Goal: Task Accomplishment & Management: Manage account settings

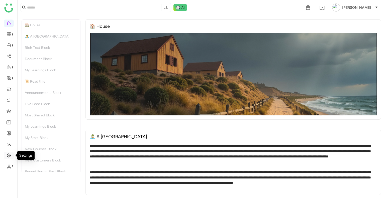
click at [9, 155] on link at bounding box center [9, 155] width 5 height 4
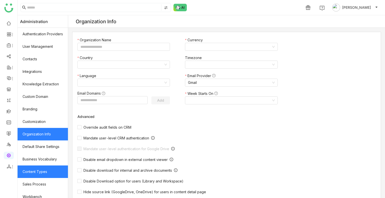
scroll to position [67, 0]
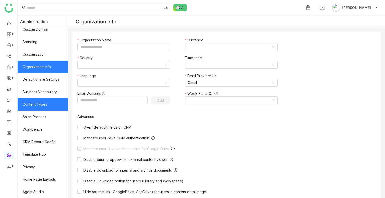
type input "*******"
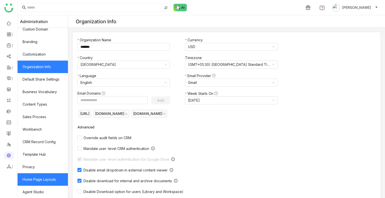
click at [46, 179] on link "Home Page Layouts" at bounding box center [43, 179] width 50 height 13
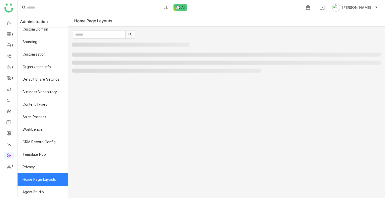
click at [46, 179] on link "Home Page Layouts" at bounding box center [43, 179] width 50 height 13
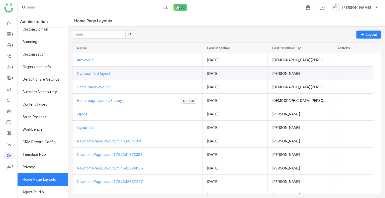
click at [99, 74] on span "Cypress_Test layout" at bounding box center [93, 73] width 33 height 4
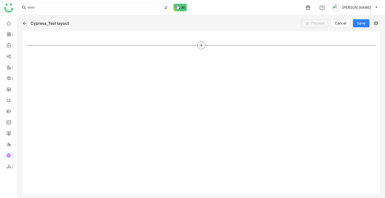
click at [198, 44] on div at bounding box center [201, 45] width 8 height 8
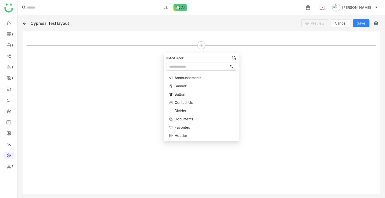
click at [185, 78] on span "Announcements" at bounding box center [188, 77] width 27 height 5
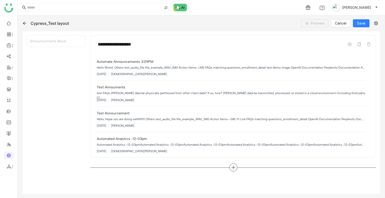
click at [232, 167] on icon at bounding box center [233, 167] width 5 height 5
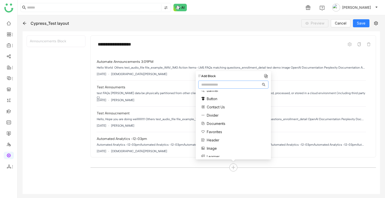
scroll to position [19, 0]
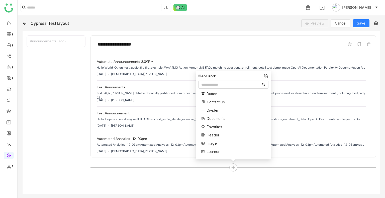
click at [215, 124] on span "Favorites" at bounding box center [214, 126] width 15 height 5
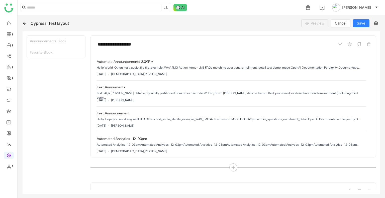
scroll to position [35, 0]
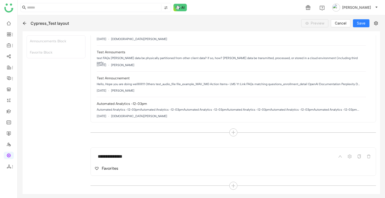
click at [111, 168] on div "Favorites" at bounding box center [110, 169] width 17 height 6
click at [233, 186] on div at bounding box center [233, 186] width 8 height 8
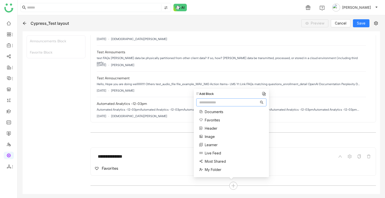
scroll to position [65, 0]
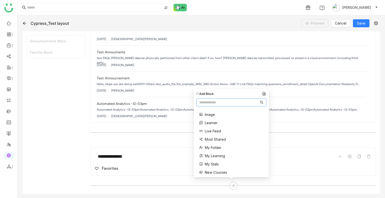
click at [213, 139] on span "Most Shared" at bounding box center [215, 139] width 21 height 5
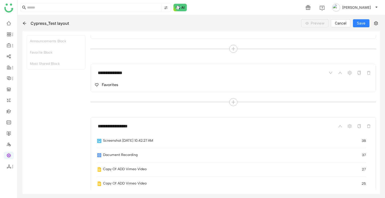
scroll to position [182, 0]
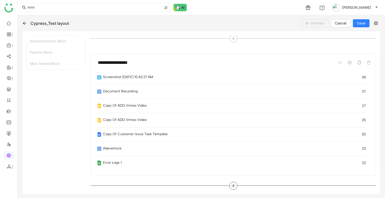
click at [233, 188] on div at bounding box center [233, 186] width 8 height 8
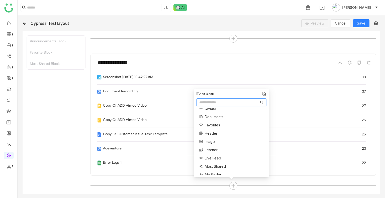
scroll to position [39, 0]
click at [213, 148] on span "Learner" at bounding box center [211, 148] width 13 height 5
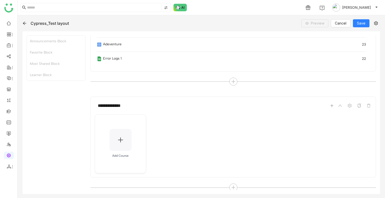
scroll to position [288, 0]
click at [231, 184] on icon at bounding box center [233, 186] width 5 height 5
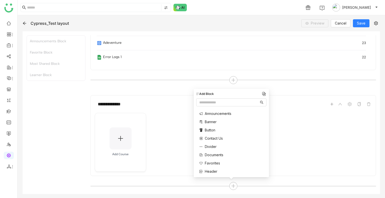
click at [219, 145] on div "Divider" at bounding box center [217, 146] width 37 height 5
click at [215, 137] on span "Live Feed" at bounding box center [213, 137] width 16 height 5
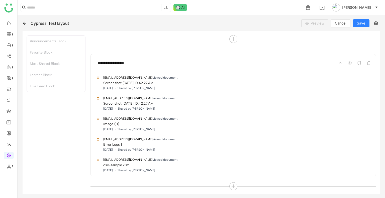
scroll to position [467, 0]
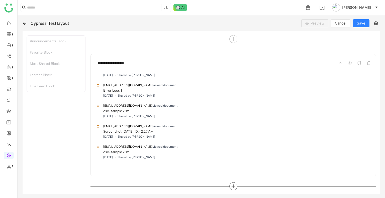
click at [233, 185] on icon at bounding box center [233, 187] width 1 height 4
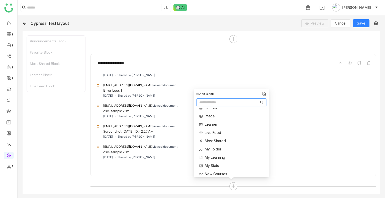
scroll to position [64, 0]
click at [214, 142] on span "Most Shared" at bounding box center [215, 140] width 21 height 5
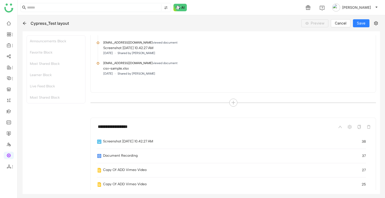
scroll to position [582, 0]
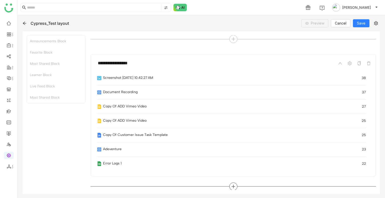
click at [232, 186] on icon at bounding box center [233, 186] width 5 height 5
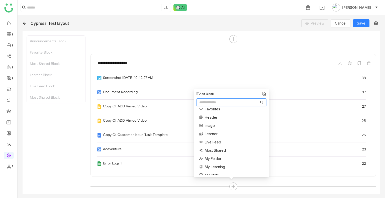
scroll to position [62, 0]
click at [215, 154] on span "My Folder" at bounding box center [213, 151] width 17 height 5
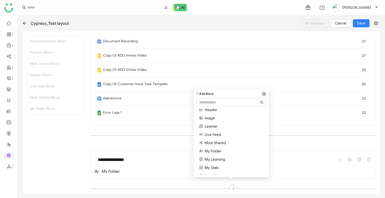
scroll to position [635, 0]
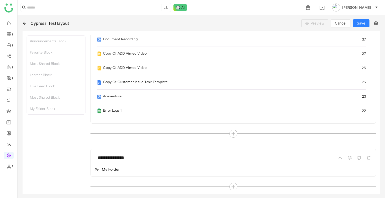
click at [112, 169] on div "My Folder" at bounding box center [111, 170] width 18 height 6
click at [231, 187] on icon at bounding box center [233, 187] width 5 height 5
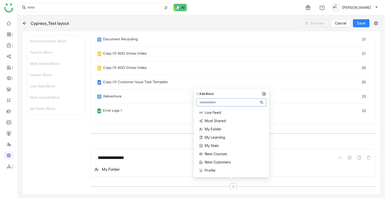
scroll to position [84, 0]
click at [212, 137] on span "My Learning" at bounding box center [215, 137] width 20 height 5
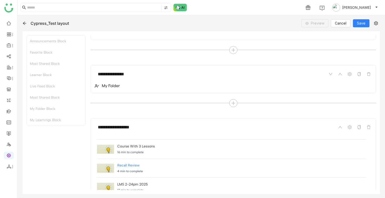
scroll to position [783, 0]
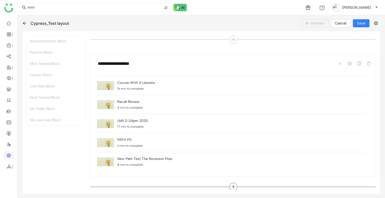
click at [232, 185] on icon at bounding box center [233, 187] width 5 height 5
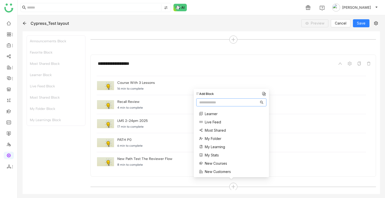
scroll to position [82, 0]
click at [211, 146] on span "My Stats" at bounding box center [212, 147] width 14 height 5
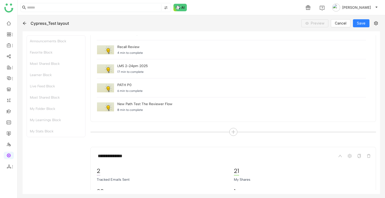
scroll to position [869, 0]
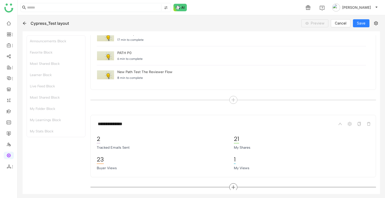
click at [232, 185] on icon at bounding box center [233, 187] width 5 height 5
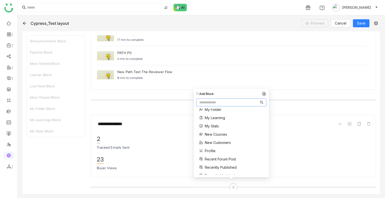
scroll to position [105, 0]
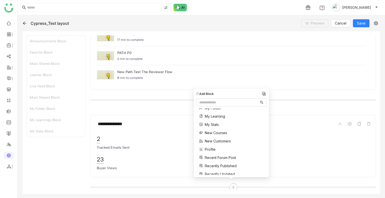
click at [214, 130] on span "New Courses" at bounding box center [216, 132] width 22 height 5
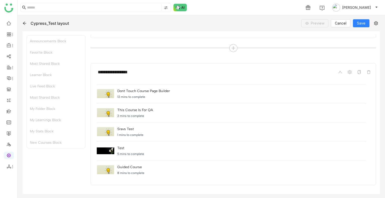
scroll to position [1016, 0]
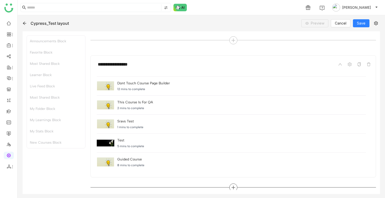
click at [233, 188] on div at bounding box center [233, 188] width 8 height 8
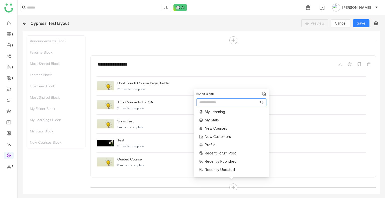
scroll to position [110, 0]
click at [215, 134] on span "New Customers" at bounding box center [218, 135] width 26 height 5
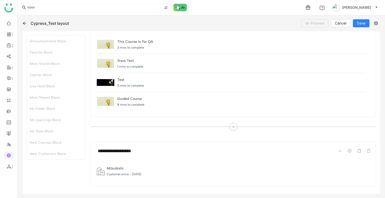
scroll to position [1086, 0]
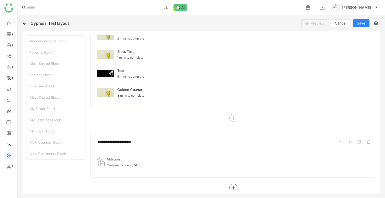
click at [231, 184] on div at bounding box center [233, 188] width 8 height 8
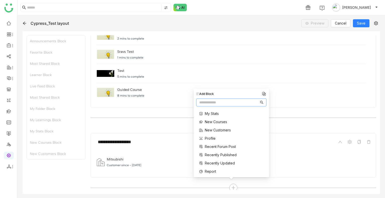
scroll to position [116, 0]
click at [207, 137] on span "Profile" at bounding box center [210, 138] width 11 height 5
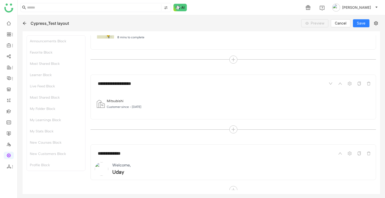
scroll to position [1147, 0]
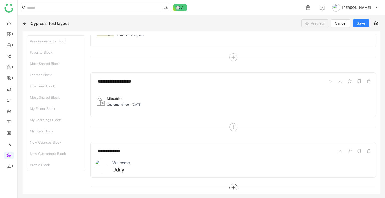
click at [231, 186] on icon at bounding box center [233, 188] width 5 height 5
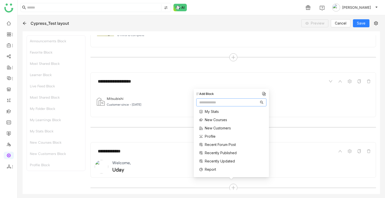
scroll to position [118, 0]
click at [227, 143] on span "Recent Forum Post" at bounding box center [220, 144] width 31 height 5
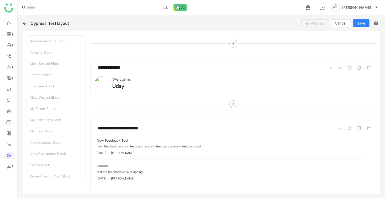
scroll to position [1294, 0]
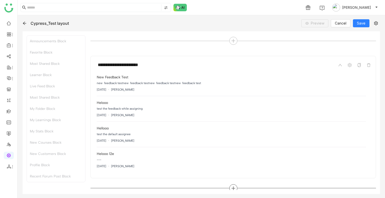
click at [231, 186] on icon at bounding box center [233, 188] width 5 height 5
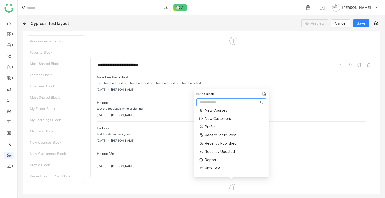
scroll to position [128, 0]
click at [221, 143] on span "Recently Published" at bounding box center [221, 142] width 32 height 5
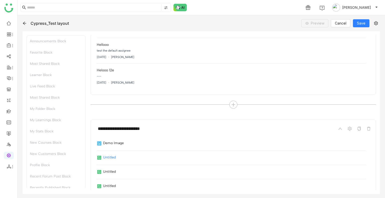
scroll to position [1441, 0]
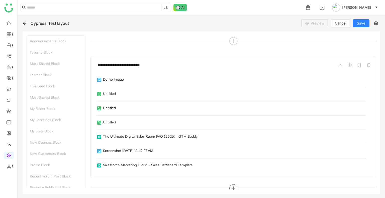
click at [233, 187] on icon at bounding box center [233, 189] width 1 height 4
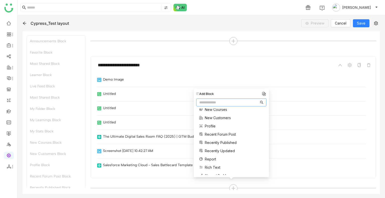
scroll to position [129, 0]
click at [222, 148] on span "Recently Updated" at bounding box center [220, 150] width 30 height 5
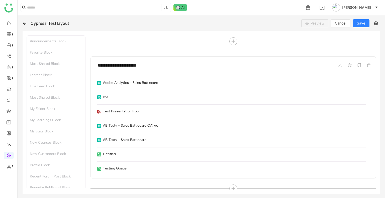
scroll to position [46, 0]
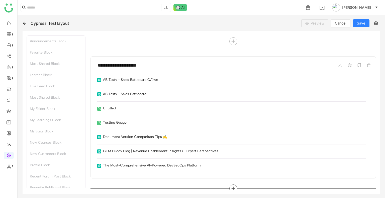
click at [231, 186] on icon at bounding box center [233, 188] width 5 height 5
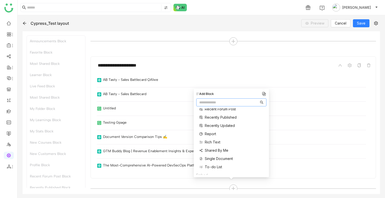
scroll to position [158, 0]
click at [212, 129] on span "Report" at bounding box center [210, 128] width 11 height 5
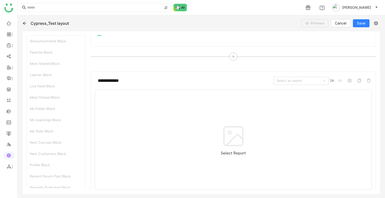
scroll to position [1735, 0]
click at [235, 118] on icon at bounding box center [233, 120] width 25 height 25
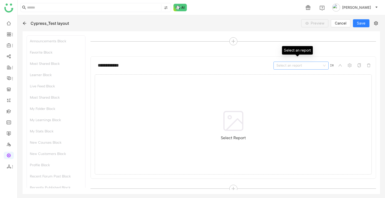
click at [295, 64] on input at bounding box center [299, 66] width 46 height 8
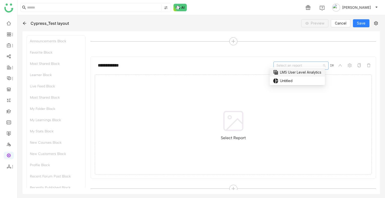
click at [287, 73] on div "table_view LMS User Level Analytics" at bounding box center [297, 72] width 49 height 6
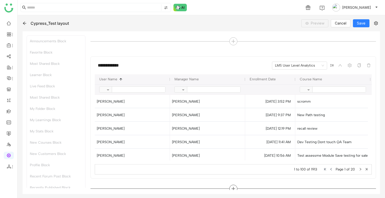
click at [231, 187] on div at bounding box center [233, 189] width 8 height 8
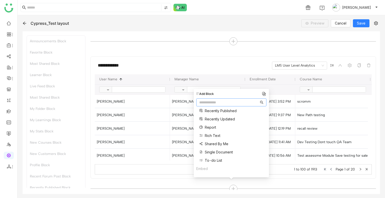
scroll to position [161, 0]
click at [213, 142] on span "Shared By Me" at bounding box center [217, 142] width 24 height 5
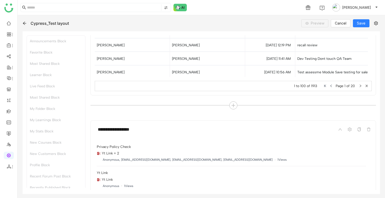
scroll to position [1865, 0]
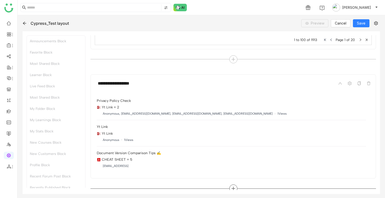
click at [232, 186] on icon at bounding box center [233, 188] width 5 height 5
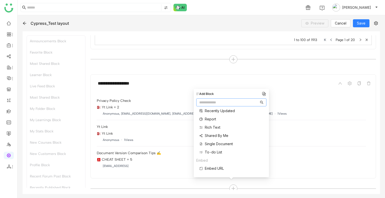
scroll to position [168, 0]
click at [212, 142] on span "Single Document" at bounding box center [219, 144] width 28 height 5
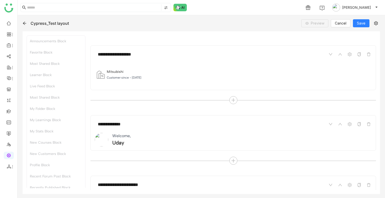
scroll to position [1133, 0]
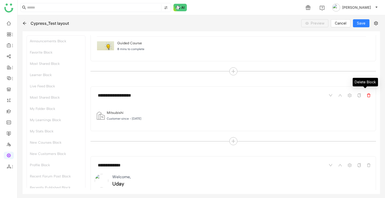
click at [366, 93] on icon at bounding box center [368, 95] width 4 height 4
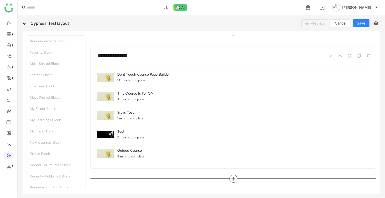
scroll to position [1025, 0]
click at [366, 54] on icon at bounding box center [368, 56] width 4 height 4
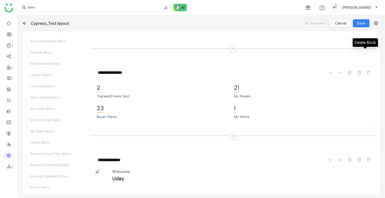
scroll to position [916, 0]
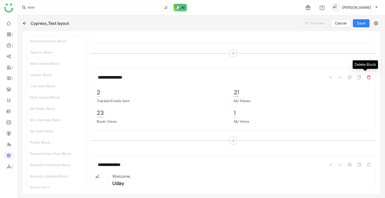
click at [366, 75] on icon at bounding box center [368, 77] width 4 height 4
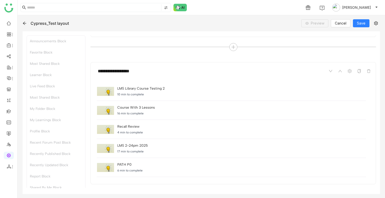
scroll to position [767, 0]
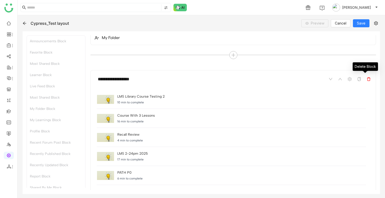
click at [365, 80] on span at bounding box center [368, 79] width 6 height 6
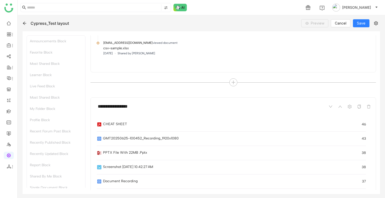
scroll to position [538, 0]
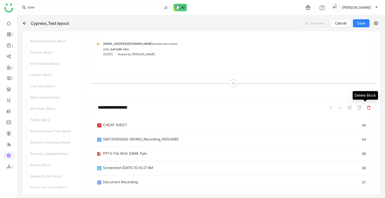
click at [365, 105] on span at bounding box center [368, 108] width 6 height 6
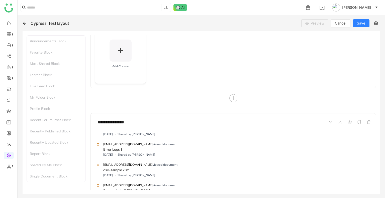
scroll to position [376, 0]
click at [366, 122] on icon at bounding box center [368, 122] width 4 height 4
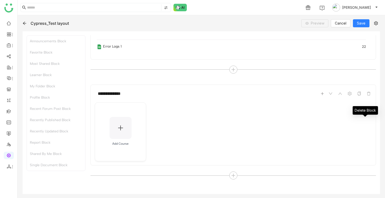
scroll to position [297, 0]
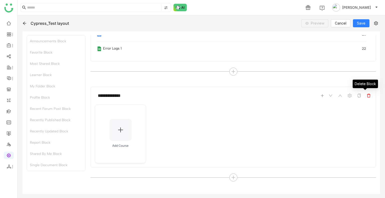
click at [365, 97] on span at bounding box center [368, 96] width 6 height 6
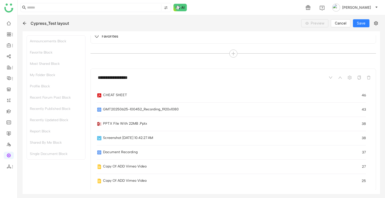
scroll to position [149, 0]
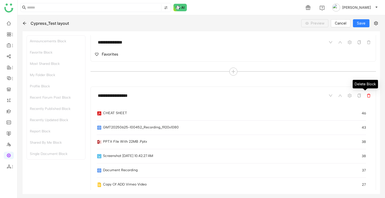
click at [366, 95] on icon at bounding box center [368, 96] width 4 height 4
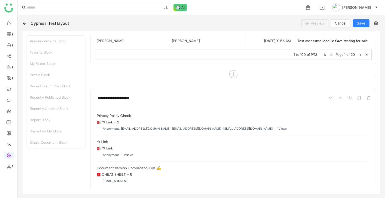
scroll to position [964, 0]
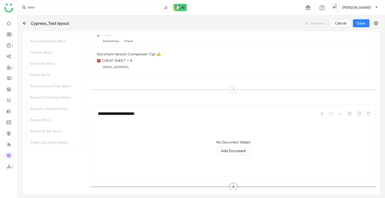
click at [231, 187] on div at bounding box center [233, 187] width 8 height 8
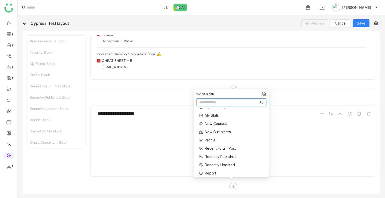
scroll to position [200, 0]
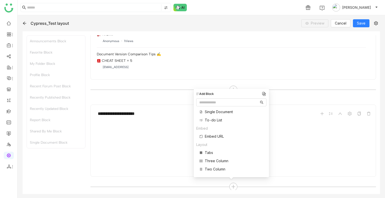
click at [213, 160] on span "Three Column" at bounding box center [217, 160] width 24 height 5
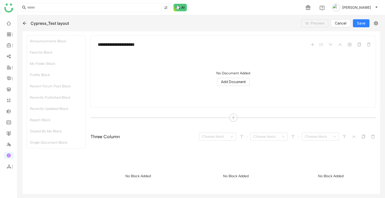
scroll to position [1059, 0]
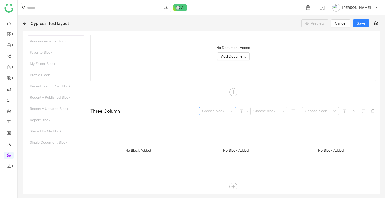
click at [213, 111] on input at bounding box center [216, 111] width 28 height 8
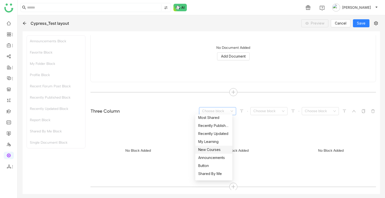
scroll to position [104, 0]
click at [211, 153] on div "Announcements" at bounding box center [213, 152] width 31 height 6
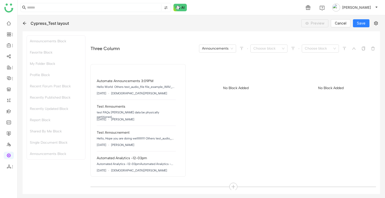
scroll to position [0, 0]
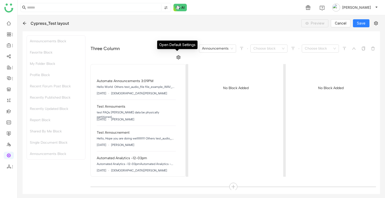
click at [177, 55] on icon at bounding box center [178, 57] width 4 height 4
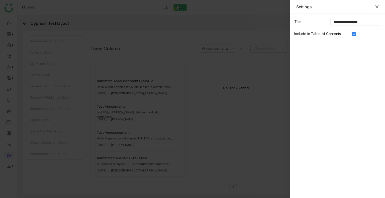
click at [377, 5] on icon "Close" at bounding box center [377, 7] width 4 height 4
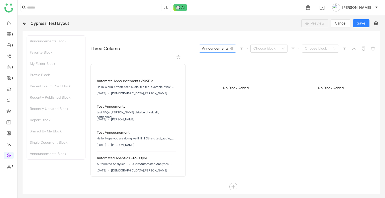
click at [215, 48] on nz-select-item "Announcements" at bounding box center [217, 49] width 31 height 8
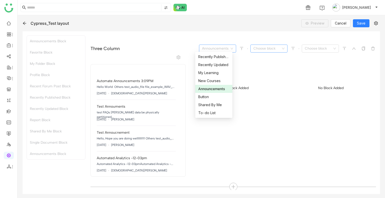
click at [259, 47] on input at bounding box center [267, 49] width 28 height 8
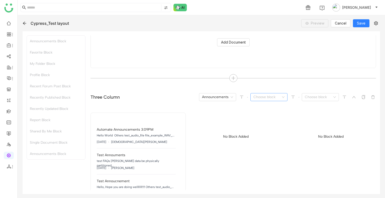
scroll to position [1073, 0]
click at [259, 95] on input at bounding box center [267, 97] width 28 height 8
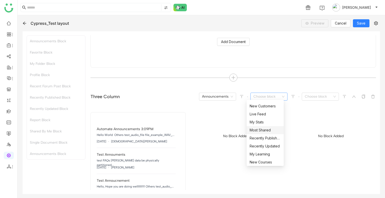
scroll to position [71, 0]
click at [259, 129] on div "Most Shared" at bounding box center [264, 130] width 31 height 6
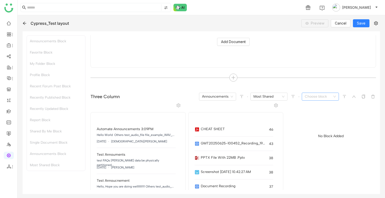
click at [321, 93] on input at bounding box center [319, 97] width 28 height 8
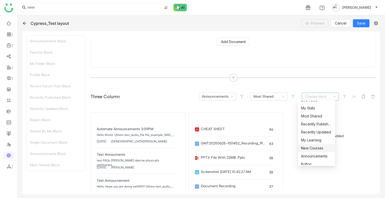
scroll to position [85, 0]
click at [314, 142] on div "My Learning" at bounding box center [316, 141] width 31 height 6
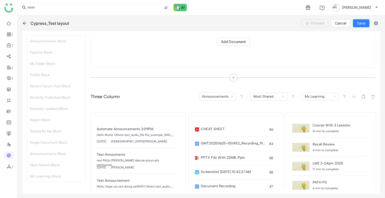
scroll to position [1121, 0]
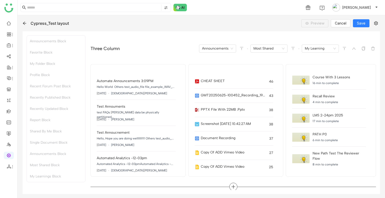
click at [231, 185] on icon at bounding box center [233, 187] width 5 height 5
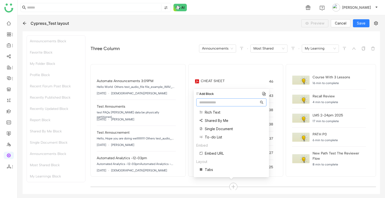
scroll to position [200, 0]
click at [216, 170] on span "Two Column" at bounding box center [215, 169] width 21 height 5
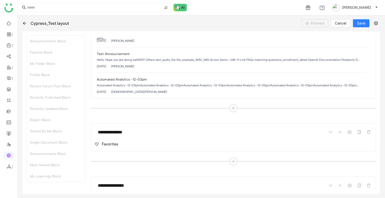
scroll to position [0, 0]
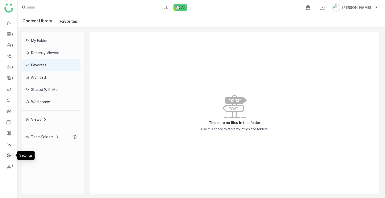
click at [8, 154] on link at bounding box center [9, 155] width 5 height 4
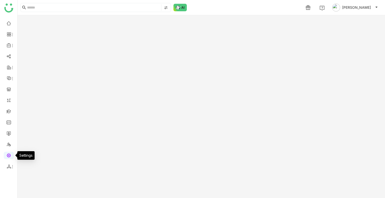
click at [8, 154] on link at bounding box center [9, 155] width 5 height 4
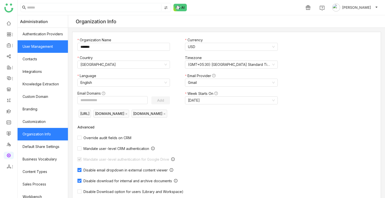
click at [42, 45] on link "User Management" at bounding box center [43, 46] width 50 height 13
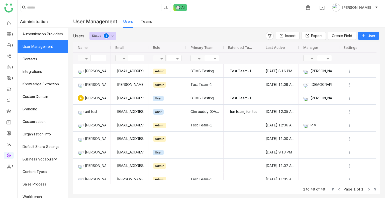
click at [42, 45] on link "User Management" at bounding box center [43, 46] width 50 height 13
click at [367, 34] on span "User" at bounding box center [371, 35] width 8 height 5
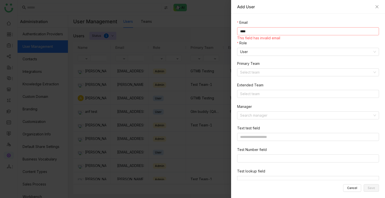
click at [262, 31] on input "****" at bounding box center [308, 31] width 142 height 8
paste input "**********"
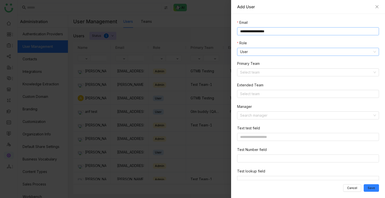
type input "**********"
click at [253, 52] on nz-select-item "User" at bounding box center [308, 52] width 136 height 8
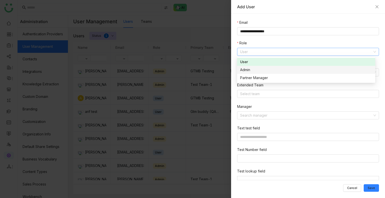
click at [251, 69] on div "Admin" at bounding box center [306, 70] width 132 height 6
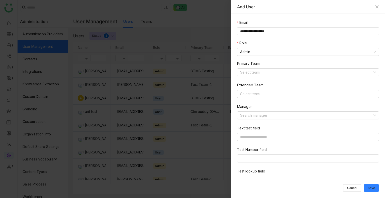
scroll to position [32, 0]
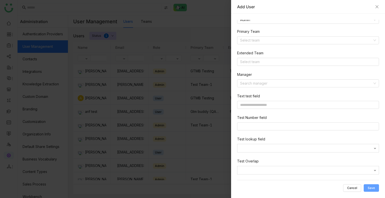
click at [372, 188] on span "Save" at bounding box center [370, 188] width 7 height 0
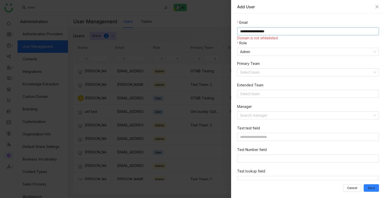
drag, startPoint x: 257, startPoint y: 32, endPoint x: 280, endPoint y: 32, distance: 23.6
click at [280, 32] on input "**********" at bounding box center [308, 31] width 142 height 8
click at [375, 7] on icon "Close" at bounding box center [377, 7] width 4 height 4
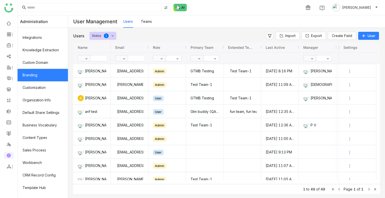
scroll to position [45, 0]
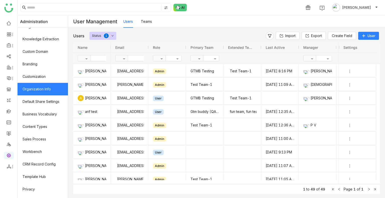
click at [36, 88] on link "Organization Info" at bounding box center [43, 89] width 50 height 13
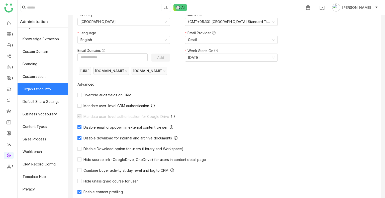
scroll to position [32, 0]
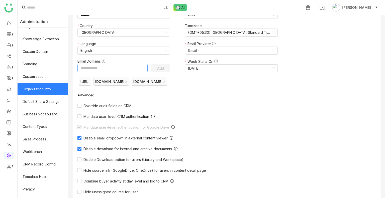
click at [98, 65] on input at bounding box center [112, 68] width 70 height 8
paste input "**********"
type input "**********"
click at [166, 68] on button "Add" at bounding box center [160, 68] width 19 height 8
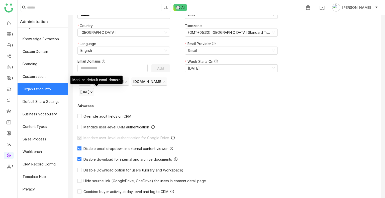
click at [93, 91] on icon at bounding box center [91, 92] width 3 height 3
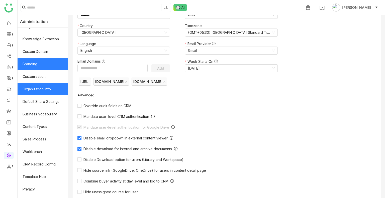
scroll to position [0, 0]
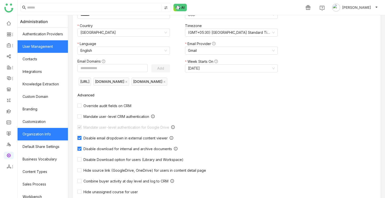
click at [42, 52] on link "User Management" at bounding box center [43, 46] width 50 height 13
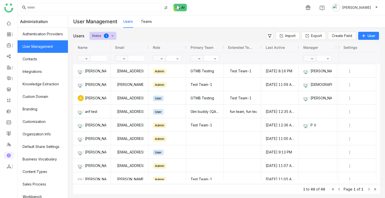
click at [101, 35] on div "Status" at bounding box center [96, 36] width 9 height 8
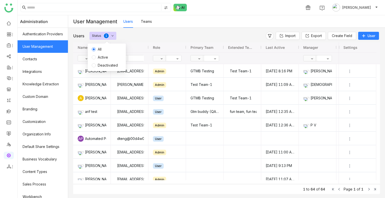
click at [150, 31] on div "Users Status 0 1 2 3 4 5 6 7 8 9 Import Export Create Field User Drag here to s…" at bounding box center [226, 113] width 317 height 170
click at [137, 59] on input "text" at bounding box center [146, 58] width 36 height 6
type input "******"
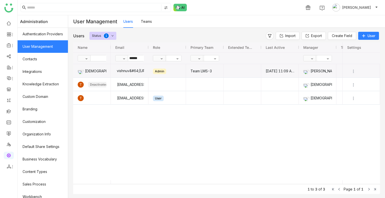
click at [122, 70] on div "vishnuv&#64;[URL]" at bounding box center [129, 70] width 29 height 13
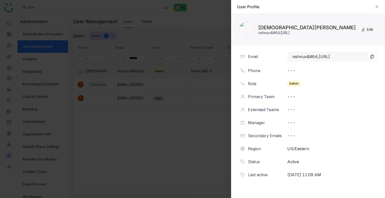
click at [367, 27] on span "Edit" at bounding box center [370, 30] width 6 height 6
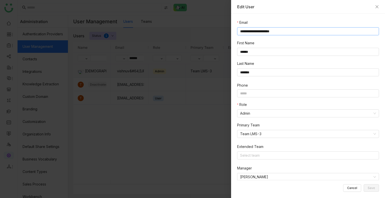
click at [261, 31] on input "**********" at bounding box center [308, 31] width 142 height 8
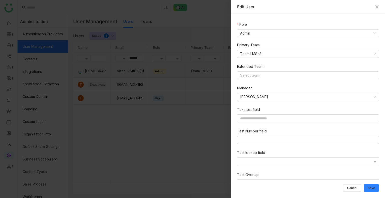
scroll to position [86, 0]
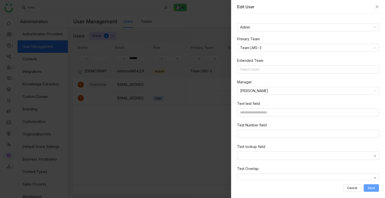
type input "**********"
click at [371, 188] on span "Save" at bounding box center [370, 188] width 7 height 0
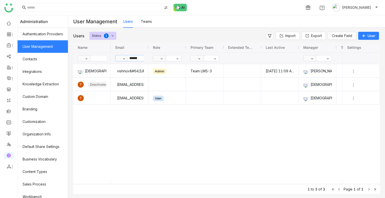
click at [139, 57] on input "******" at bounding box center [146, 58] width 36 height 6
type input "******"
click at [139, 67] on div "vishnuv&#64;gtmbuddy.ai" at bounding box center [129, 70] width 29 height 13
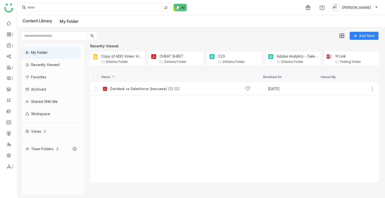
click at [47, 146] on div "Team Folders" at bounding box center [51, 149] width 59 height 12
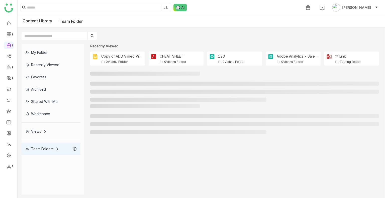
click at [47, 146] on div "Team Folders" at bounding box center [51, 149] width 59 height 12
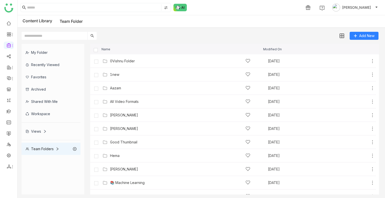
scroll to position [130, 0]
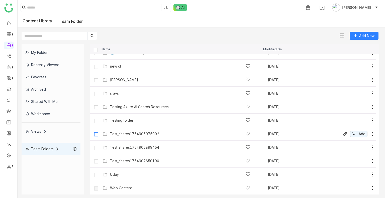
click at [95, 131] on label at bounding box center [96, 134] width 10 height 12
click at [94, 164] on label at bounding box center [96, 161] width 10 height 12
click at [341, 34] on img at bounding box center [341, 36] width 5 height 5
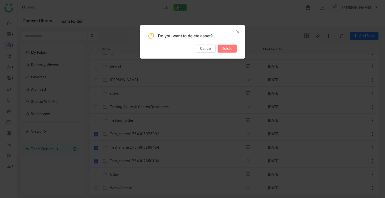
click at [223, 45] on button "Delete" at bounding box center [226, 49] width 19 height 8
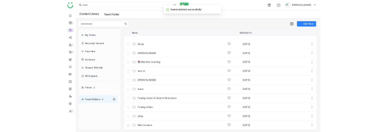
scroll to position [89, 0]
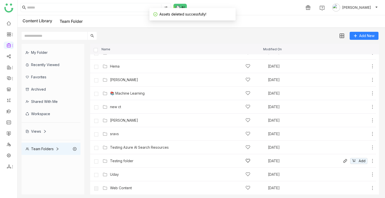
click at [117, 163] on div "Testing folder" at bounding box center [121, 161] width 23 height 4
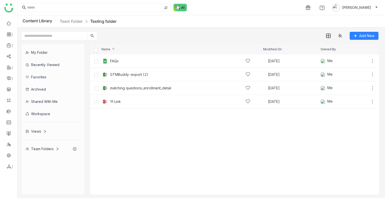
click at [167, 109] on cdk-virtual-scroll-viewport "FAQs [DATE] Me Add GTMBuddy-export (2) [DATE] Me Add matching questions_enrollm…" at bounding box center [234, 124] width 289 height 140
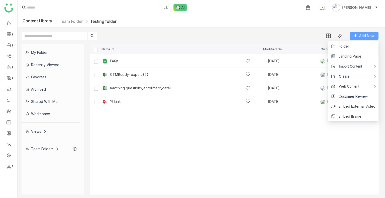
click at [364, 36] on span "Add New" at bounding box center [366, 36] width 15 height 6
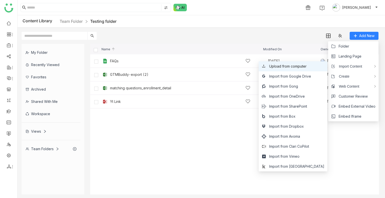
click at [301, 66] on span "Upload from computer" at bounding box center [287, 67] width 37 height 6
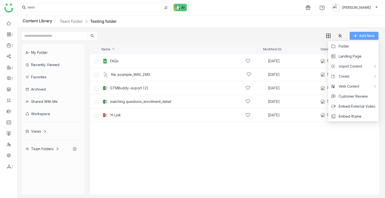
click at [366, 36] on span "Add New" at bounding box center [366, 36] width 15 height 6
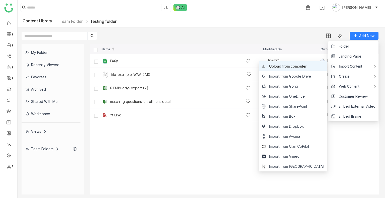
click at [306, 66] on span "Upload from computer" at bounding box center [287, 67] width 37 height 6
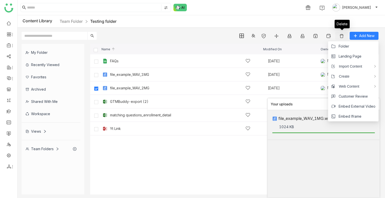
click at [342, 36] on img at bounding box center [341, 36] width 5 height 5
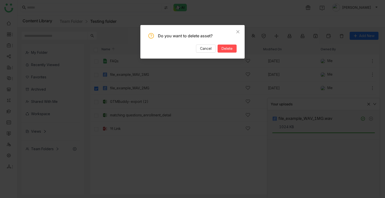
click at [229, 53] on div "Do you want to delete asset? Cancel Delete" at bounding box center [192, 42] width 104 height 34
click at [227, 48] on span "Delete" at bounding box center [226, 49] width 11 height 6
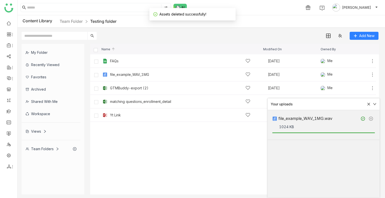
click at [369, 106] on icon at bounding box center [369, 104] width 4 height 4
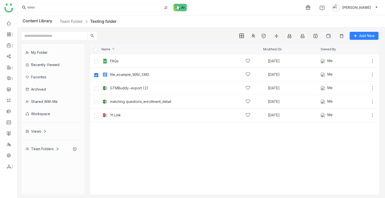
click at [139, 132] on cdk-virtual-scroll-viewport "FAQs Aug 4, 2025 Me Add file_example_WAV_1MG Aug 12, 2025 Me Add GTMBuddy-expor…" at bounding box center [234, 124] width 289 height 140
click at [93, 76] on label at bounding box center [96, 75] width 10 height 12
click at [120, 132] on cdk-virtual-scroll-viewport "FAQs Aug 4, 2025 Me Add file_example_WAV_1MG Aug 12, 2025 Me Add GTMBuddy-expor…" at bounding box center [234, 124] width 289 height 140
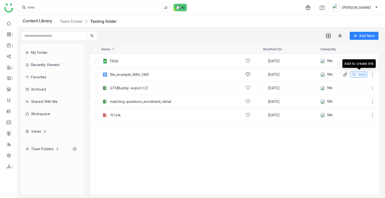
click at [359, 72] on span "Add" at bounding box center [361, 75] width 7 height 6
click at [287, 10] on div "Share" at bounding box center [283, 7] width 10 height 5
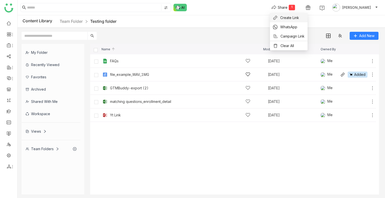
click at [287, 20] on span "Create Link" at bounding box center [289, 17] width 19 height 5
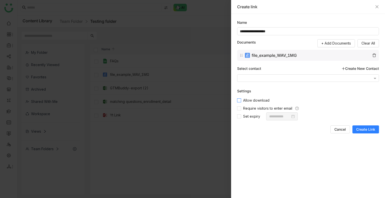
click at [254, 102] on span "Allow download" at bounding box center [256, 101] width 30 height 6
click at [363, 126] on button "Create Link" at bounding box center [365, 129] width 27 height 8
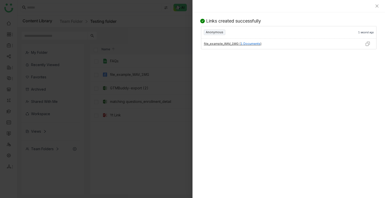
click at [367, 44] on img at bounding box center [367, 43] width 5 height 5
click at [377, 6] on icon "Close" at bounding box center [376, 6] width 3 height 3
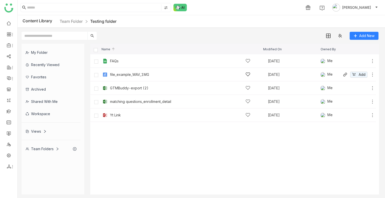
click at [139, 71] on div "file_example_WAV_1MG Aug 12, 2025 Me Add" at bounding box center [238, 75] width 274 height 8
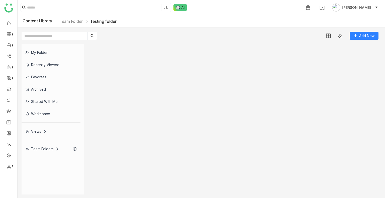
click at [139, 71] on gtmb-list-view at bounding box center [234, 119] width 289 height 151
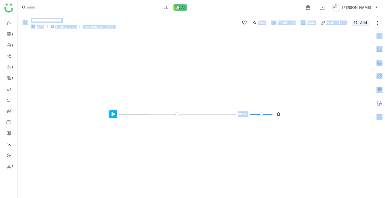
click at [112, 116] on button "Pause Play" at bounding box center [113, 114] width 8 height 8
type input "*****"
click at [96, 96] on div "Pause Play % buffered 00:00 -00:04 Settings Captions Disabled Quality undefined…" at bounding box center [196, 114] width 356 height 168
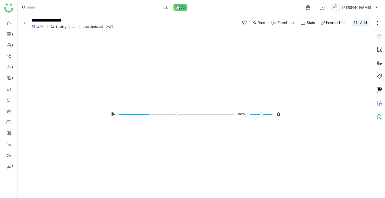
click at [26, 22] on img at bounding box center [25, 22] width 5 height 5
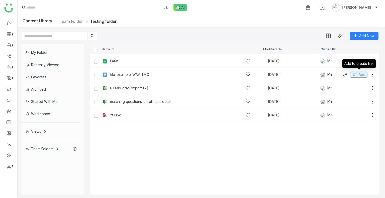
click at [353, 74] on icon at bounding box center [354, 75] width 4 height 4
click at [287, 6] on div "Share" at bounding box center [283, 7] width 10 height 5
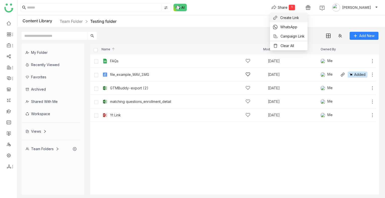
click at [287, 17] on span "Create Link" at bounding box center [289, 17] width 19 height 5
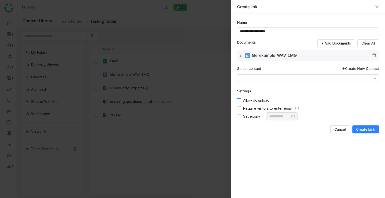
click at [242, 100] on span "Allow download" at bounding box center [256, 101] width 30 height 6
click at [369, 131] on span "Create Link" at bounding box center [365, 129] width 19 height 5
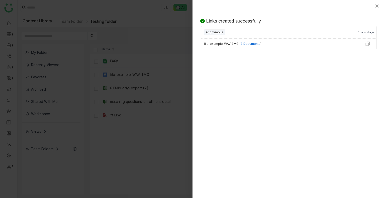
click at [369, 43] on img at bounding box center [367, 43] width 5 height 5
click at [376, 6] on icon "Close" at bounding box center [376, 6] width 3 height 3
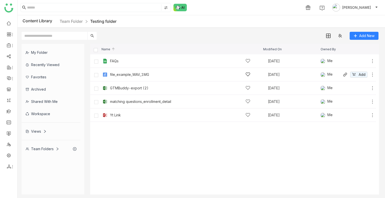
click at [370, 75] on icon at bounding box center [372, 74] width 5 height 5
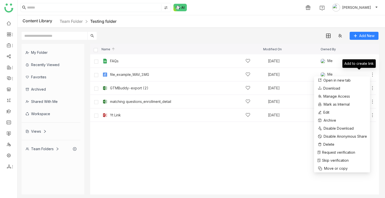
click at [0, 0] on span "Add" at bounding box center [0, 0] width 0 height 0
drag, startPoint x: 290, startPoint y: 3, endPoint x: 291, endPoint y: 7, distance: 4.1
click at [291, 7] on div "Share 1 1 Uday Bhanu" at bounding box center [324, 8] width 114 height 10
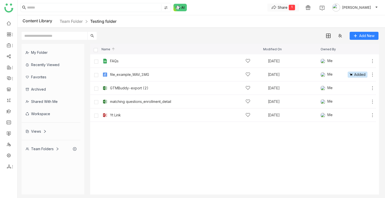
click at [287, 7] on div "Share" at bounding box center [283, 7] width 10 height 5
click at [290, 18] on span "Create Link" at bounding box center [289, 17] width 19 height 5
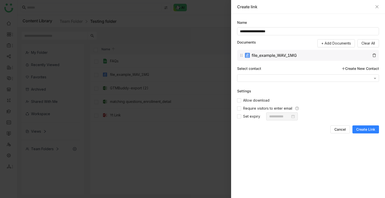
click at [368, 130] on span "Create Link" at bounding box center [365, 129] width 19 height 5
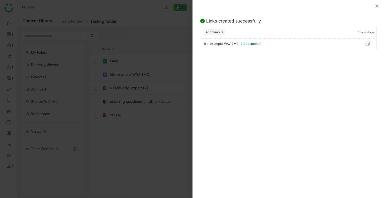
click at [369, 45] on img at bounding box center [367, 43] width 5 height 5
click at [377, 7] on icon "Close" at bounding box center [377, 6] width 4 height 4
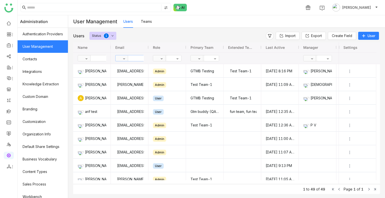
click at [138, 58] on input "text" at bounding box center [146, 58] width 36 height 6
type input "******"
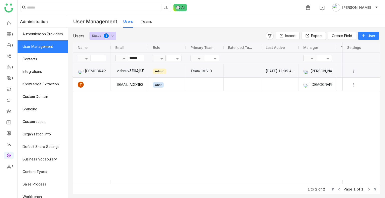
click at [128, 73] on div "vishnuv&#64;[URL]" at bounding box center [129, 70] width 29 height 13
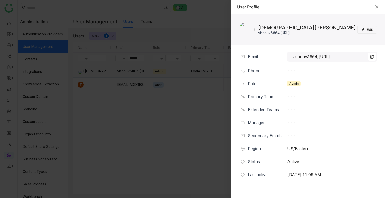
click at [373, 33] on button "Edit" at bounding box center [367, 30] width 20 height 8
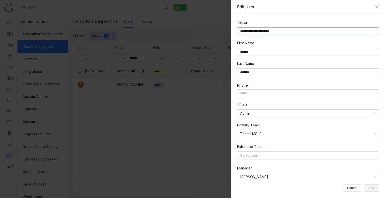
drag, startPoint x: 295, startPoint y: 31, endPoint x: 212, endPoint y: 27, distance: 82.3
click at [212, 27] on div "**********" at bounding box center [192, 99] width 385 height 198
type input "**********"
click at [371, 188] on span "Save" at bounding box center [370, 188] width 7 height 0
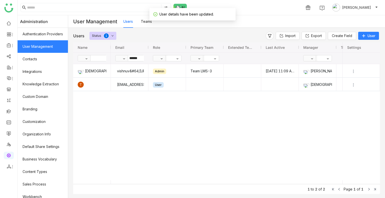
click at [370, 34] on span "User" at bounding box center [371, 35] width 8 height 5
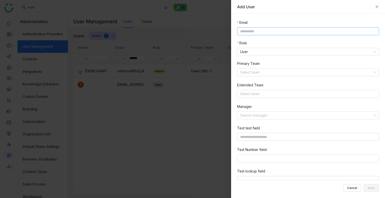
click at [275, 29] on input at bounding box center [308, 31] width 142 height 8
click at [275, 52] on nz-select-item "User" at bounding box center [308, 52] width 136 height 8
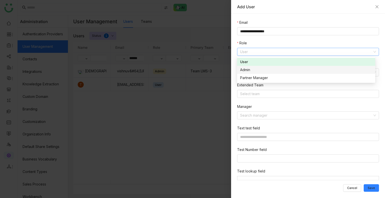
click at [251, 71] on div "Admin" at bounding box center [306, 70] width 132 height 6
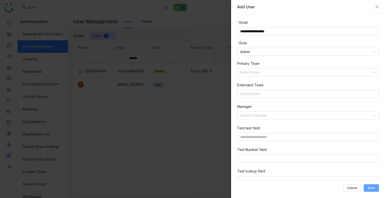
click at [370, 188] on span "Save" at bounding box center [370, 188] width 7 height 0
click at [252, 31] on input "**********" at bounding box center [308, 31] width 142 height 8
type input "**********"
click at [373, 188] on span "Save" at bounding box center [370, 188] width 7 height 0
drag, startPoint x: 276, startPoint y: 32, endPoint x: 254, endPoint y: 31, distance: 22.1
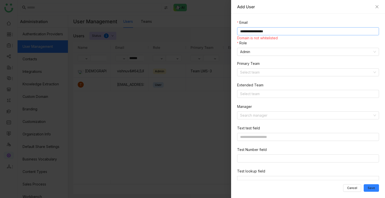
click at [254, 31] on input "**********" at bounding box center [308, 31] width 142 height 8
click at [379, 7] on div "Add User" at bounding box center [308, 7] width 154 height 14
click at [375, 7] on icon "Close" at bounding box center [377, 7] width 4 height 4
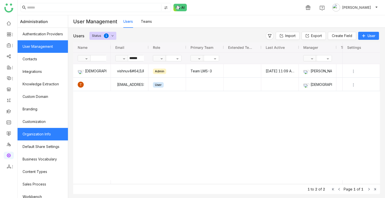
click at [47, 132] on link "Organization Info" at bounding box center [43, 134] width 50 height 13
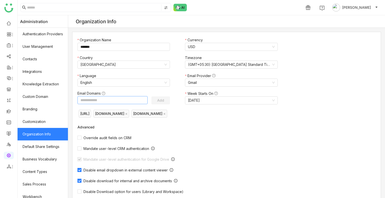
click at [112, 100] on input at bounding box center [112, 100] width 70 height 8
paste input "**********"
type input "**********"
click at [168, 100] on button "Add" at bounding box center [160, 100] width 19 height 8
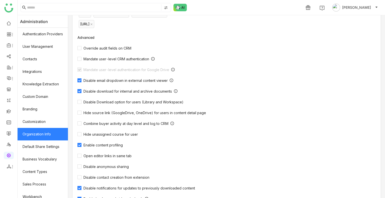
scroll to position [140, 0]
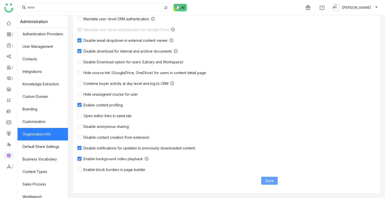
click at [269, 180] on span "Save" at bounding box center [269, 181] width 9 height 6
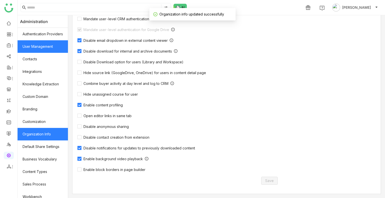
click at [44, 49] on link "User Management" at bounding box center [43, 46] width 50 height 13
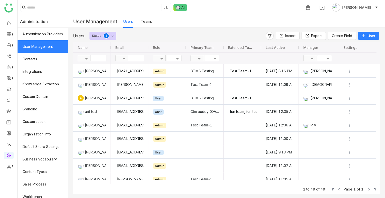
click at [372, 35] on span "User" at bounding box center [371, 35] width 8 height 5
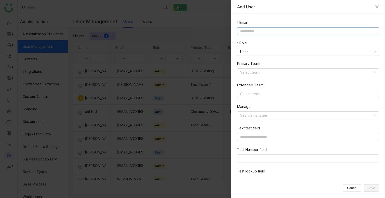
click at [263, 32] on input at bounding box center [308, 31] width 142 height 8
type input "**********"
click at [272, 53] on nz-select-item "User" at bounding box center [308, 52] width 136 height 8
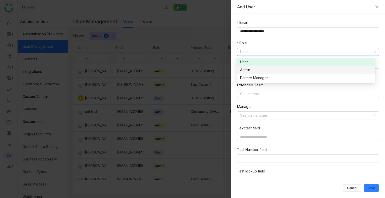
click at [250, 70] on div "Admin" at bounding box center [306, 70] width 132 height 6
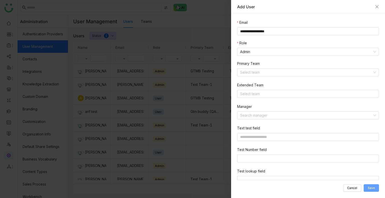
click at [373, 191] on button "Save" at bounding box center [370, 188] width 15 height 8
click at [46, 148] on div at bounding box center [192, 99] width 385 height 198
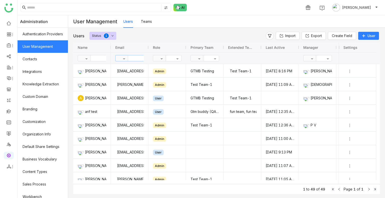
click at [136, 60] on input "text" at bounding box center [146, 58] width 36 height 6
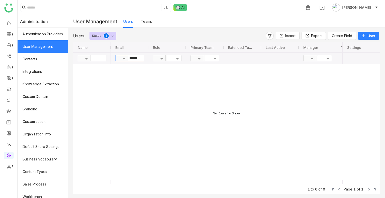
type input "******"
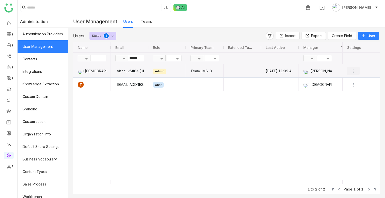
click at [353, 70] on img "Press SPACE to select this row." at bounding box center [352, 71] width 5 height 5
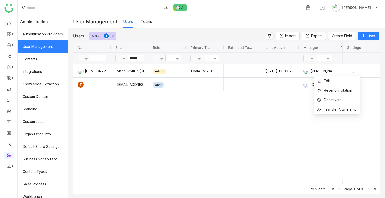
click at [135, 57] on input "******" at bounding box center [146, 58] width 36 height 6
type input "*****"
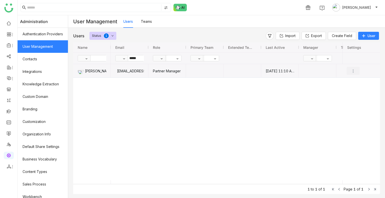
click at [355, 72] on img "Press SPACE to select this row." at bounding box center [352, 71] width 5 height 5
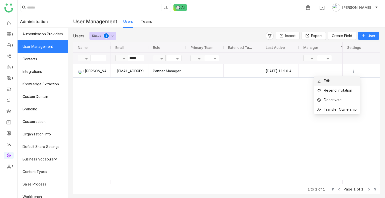
click at [326, 80] on span "Edit" at bounding box center [327, 81] width 6 height 4
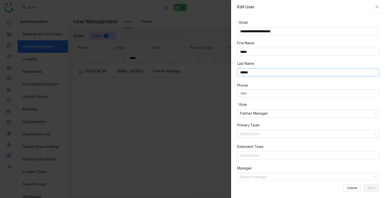
click at [262, 72] on input "******" at bounding box center [308, 72] width 142 height 8
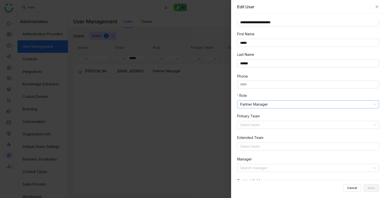
click at [253, 104] on nz-select-item "Partner Manager" at bounding box center [308, 105] width 136 height 8
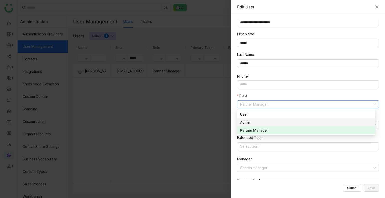
click at [250, 121] on div "Admin" at bounding box center [306, 123] width 132 height 6
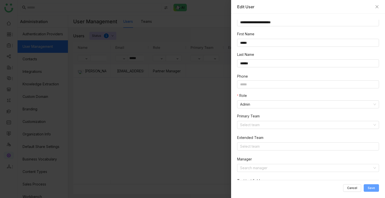
click at [370, 188] on span "Save" at bounding box center [370, 188] width 7 height 0
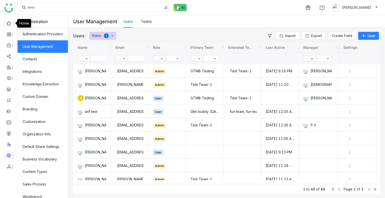
click at [11, 24] on link at bounding box center [9, 23] width 5 height 4
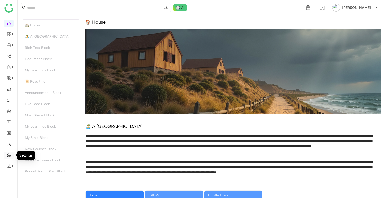
click at [7, 156] on link at bounding box center [9, 155] width 5 height 4
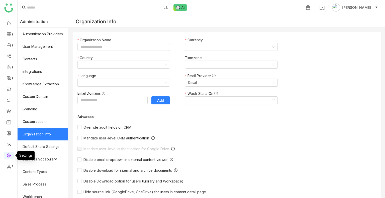
type input "*******"
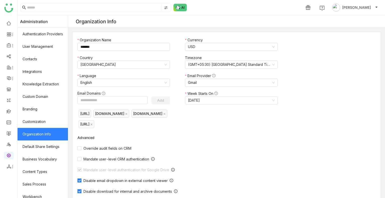
scroll to position [140, 0]
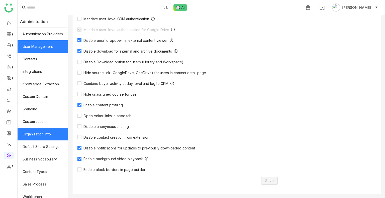
click at [39, 52] on link "User Management" at bounding box center [43, 46] width 50 height 13
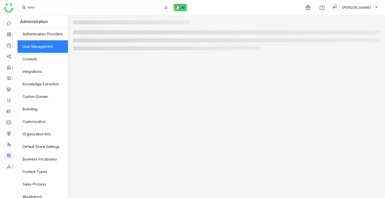
click at [39, 52] on link "User Management" at bounding box center [43, 46] width 50 height 13
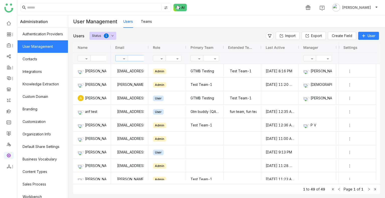
click at [139, 58] on input "text" at bounding box center [146, 58] width 36 height 6
type input "****"
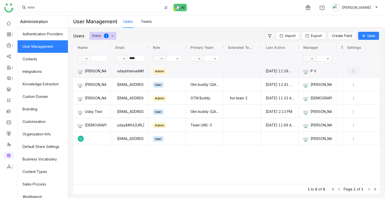
click at [354, 70] on img "Press SPACE to select this row." at bounding box center [352, 71] width 5 height 5
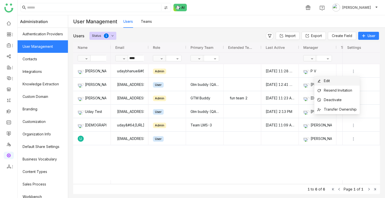
click at [336, 79] on li "Edit" at bounding box center [336, 81] width 45 height 10
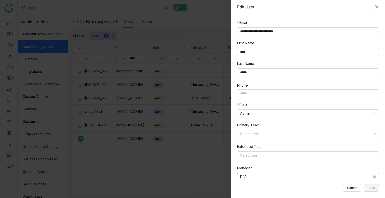
click at [252, 178] on nz-select-item "P V" at bounding box center [308, 177] width 136 height 8
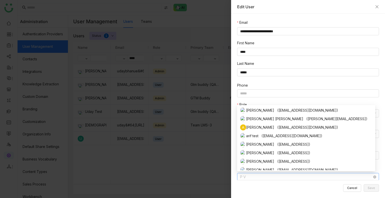
scroll to position [30, 0]
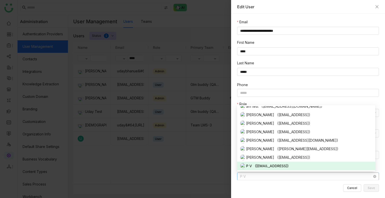
click at [252, 178] on nz-select-item "P V" at bounding box center [308, 177] width 136 height 8
type input "****"
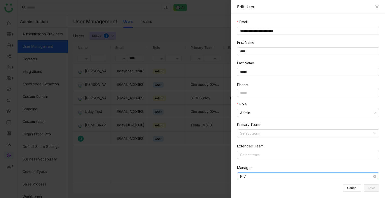
scroll to position [0, 0]
click at [251, 177] on nz-select-item "P V" at bounding box center [308, 177] width 136 height 8
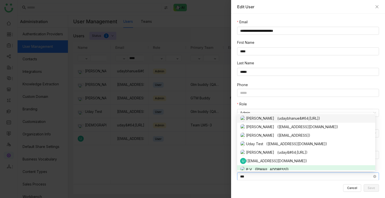
type input "***"
click at [261, 120] on div "Uday Bhanu (udaybhanue&#64;gtmbuddy.ai)" at bounding box center [306, 118] width 132 height 6
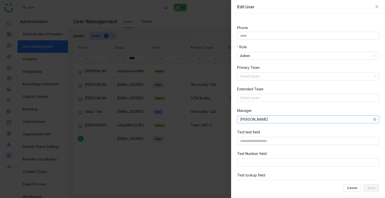
scroll to position [58, 0]
click at [265, 121] on nz-select-item "[PERSON_NAME]" at bounding box center [308, 119] width 136 height 8
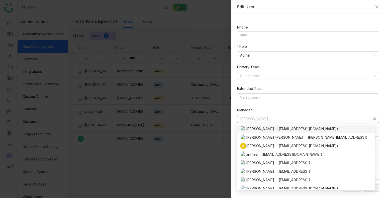
click at [265, 121] on nz-select-item "[PERSON_NAME]" at bounding box center [308, 119] width 136 height 8
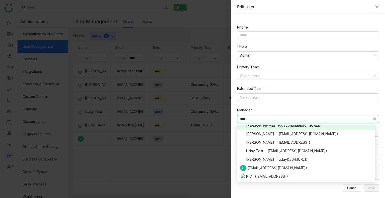
scroll to position [0, 0]
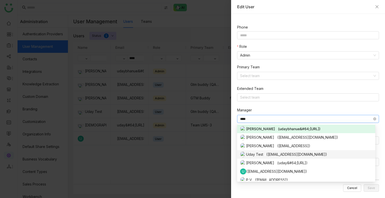
type input "****"
click at [265, 157] on div "Uday Test (udaybhanu.gtm@gmail.com)" at bounding box center [306, 155] width 132 height 6
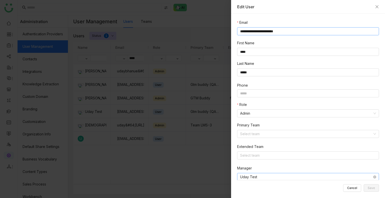
click at [292, 32] on input "**********" at bounding box center [308, 31] width 142 height 8
click at [376, 9] on button "Close" at bounding box center [377, 7] width 4 height 4
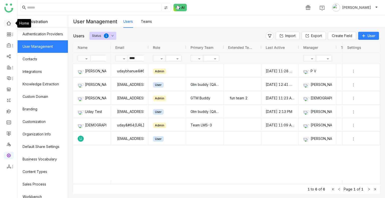
click at [9, 24] on link at bounding box center [9, 23] width 5 height 4
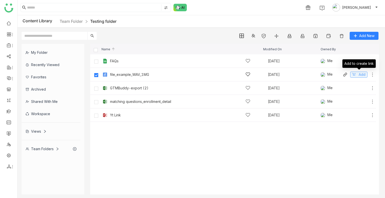
click at [357, 75] on button "Add" at bounding box center [358, 75] width 17 height 6
click at [285, 6] on button "Share 1" at bounding box center [283, 8] width 32 height 8
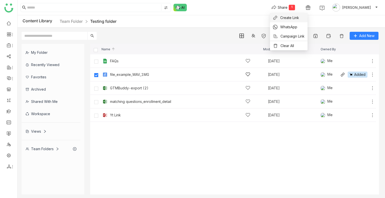
click at [286, 16] on span "Create Link" at bounding box center [289, 17] width 19 height 5
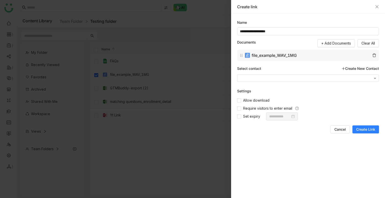
click at [372, 129] on span "Create Link" at bounding box center [365, 129] width 19 height 5
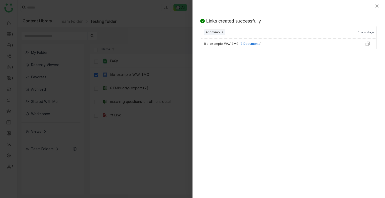
click at [368, 42] on img at bounding box center [367, 43] width 5 height 5
click at [375, 7] on icon "Close" at bounding box center [376, 6] width 3 height 3
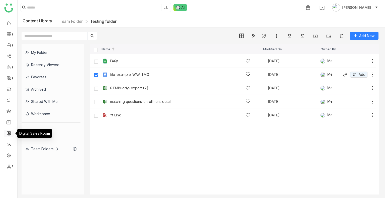
click at [8, 135] on link at bounding box center [9, 133] width 5 height 4
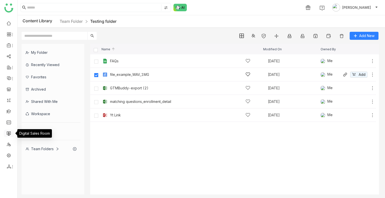
click at [8, 135] on link at bounding box center [9, 133] width 5 height 4
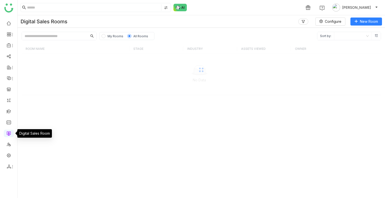
click at [8, 135] on link at bounding box center [9, 133] width 5 height 4
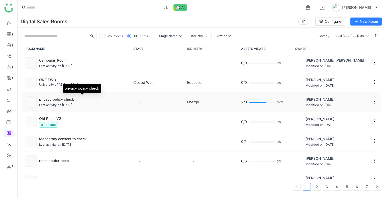
click at [94, 98] on div "privacy policy check" at bounding box center [82, 99] width 86 height 5
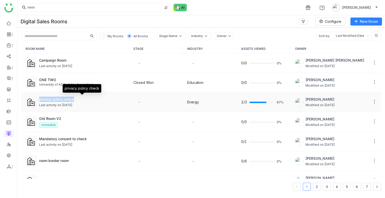
click at [94, 98] on div "privacy policy check" at bounding box center [82, 99] width 86 height 5
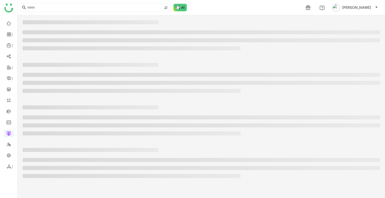
click at [94, 98] on nz-skeleton at bounding box center [201, 79] width 367 height 43
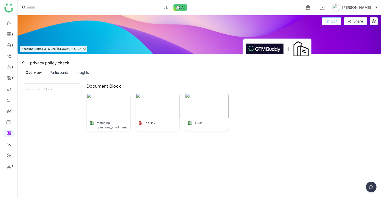
click at [330, 19] on button "Edit" at bounding box center [332, 21] width 20 height 8
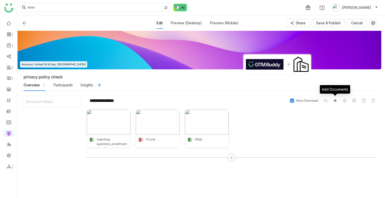
click at [336, 99] on icon at bounding box center [335, 101] width 4 height 4
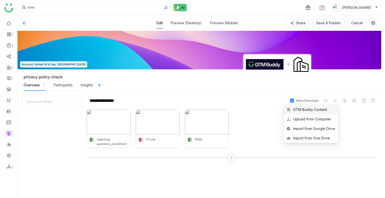
click at [310, 111] on div "GTM Buddy Content" at bounding box center [310, 110] width 34 height 6
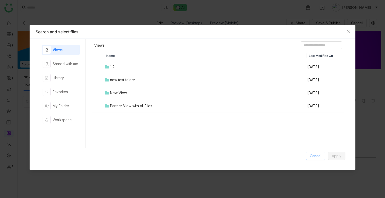
click at [318, 157] on span "Cancel" at bounding box center [316, 156] width 12 height 6
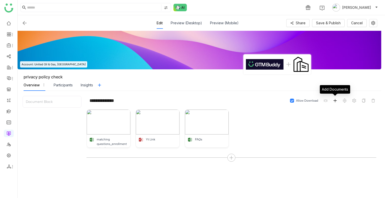
click at [335, 99] on icon at bounding box center [335, 100] width 0 height 3
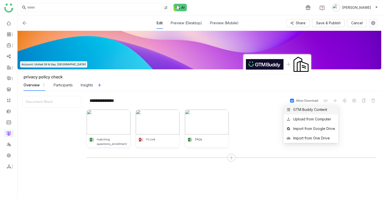
click at [317, 111] on div "GTM Buddy Content" at bounding box center [310, 110] width 34 height 6
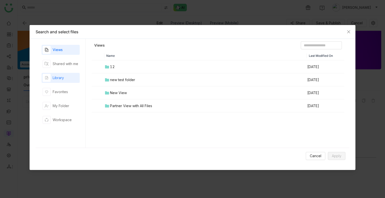
click at [57, 78] on div "Library" at bounding box center [58, 78] width 11 height 6
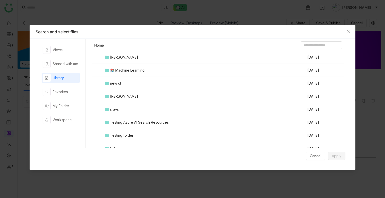
scroll to position [131, 0]
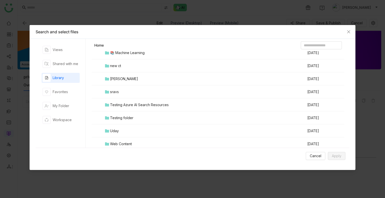
click at [129, 117] on div "Testing folder" at bounding box center [121, 118] width 23 height 6
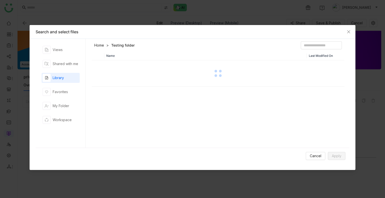
scroll to position [0, 0]
click at [129, 117] on div "Name Last Modified On" at bounding box center [218, 100] width 252 height 99
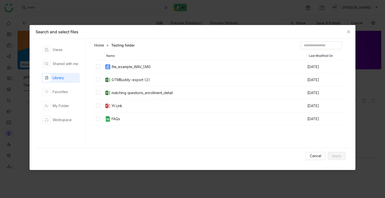
click at [97, 64] on td at bounding box center [98, 66] width 13 height 13
click at [334, 156] on span "Apply" at bounding box center [337, 156] width 10 height 6
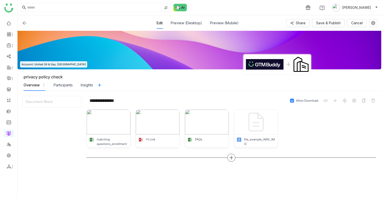
click at [230, 158] on icon at bounding box center [231, 158] width 5 height 5
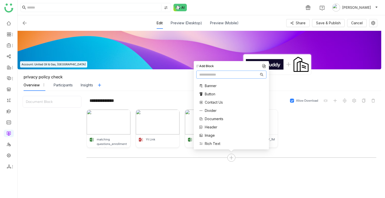
scroll to position [22, 0]
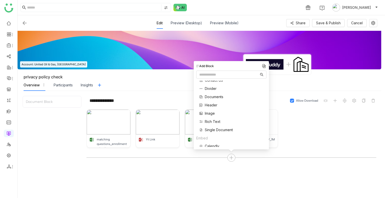
click at [213, 129] on span "Single Document" at bounding box center [219, 129] width 28 height 5
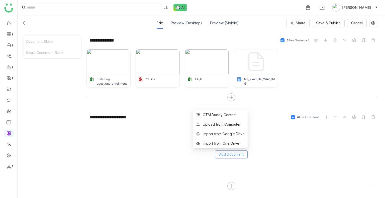
click at [230, 155] on span "Add Document" at bounding box center [231, 155] width 25 height 6
click at [221, 112] on li "GTM Buddy Content" at bounding box center [220, 115] width 54 height 10
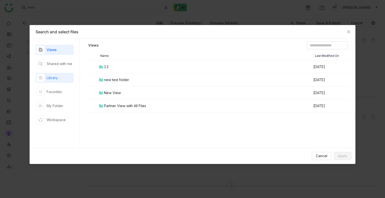
click at [57, 78] on div "Library" at bounding box center [52, 78] width 11 height 6
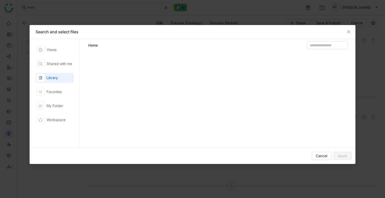
click at [57, 78] on div "Library" at bounding box center [52, 78] width 11 height 6
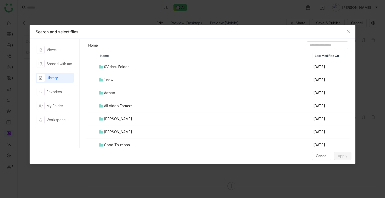
scroll to position [131, 0]
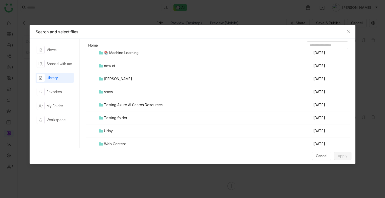
click at [120, 116] on div "Testing folder" at bounding box center [115, 118] width 23 height 6
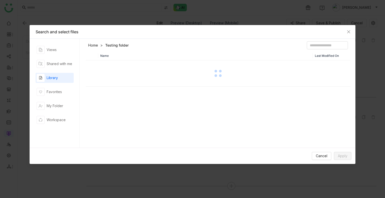
scroll to position [0, 0]
click at [120, 116] on div "Name Last Modified On" at bounding box center [218, 100] width 265 height 99
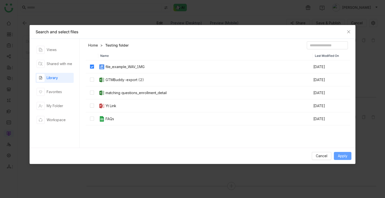
click at [344, 155] on span "Apply" at bounding box center [343, 156] width 10 height 6
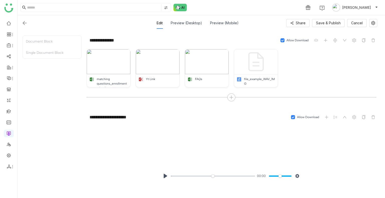
scroll to position [108, 0]
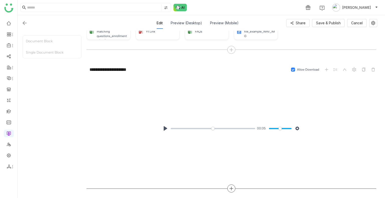
click at [230, 187] on icon at bounding box center [231, 188] width 5 height 5
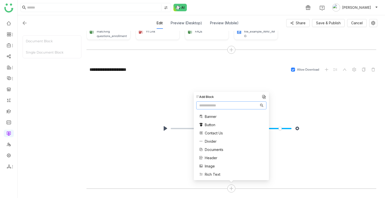
scroll to position [100, 0]
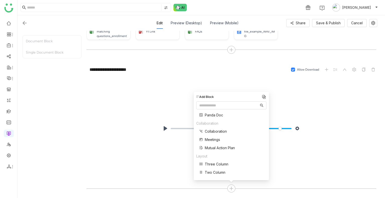
click at [221, 164] on span "Three Column" at bounding box center [217, 164] width 24 height 5
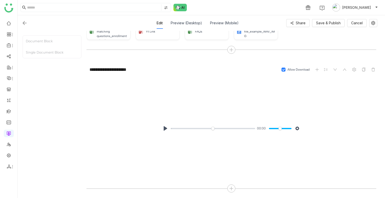
scroll to position [203, 0]
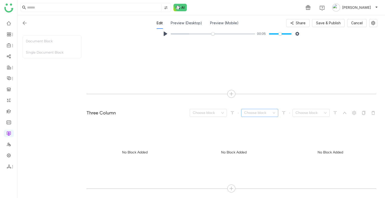
click at [255, 114] on input at bounding box center [258, 113] width 28 height 8
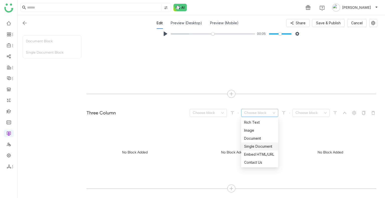
click at [256, 145] on div "Single Document" at bounding box center [259, 147] width 31 height 6
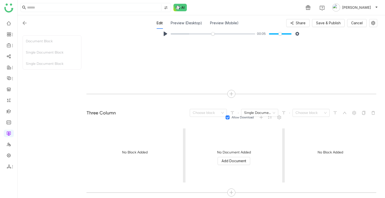
click at [234, 165] on div "No Document Added Add Document" at bounding box center [233, 158] width 96 height 50
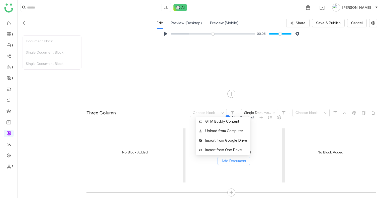
click at [238, 159] on span "Add Document" at bounding box center [233, 161] width 25 height 6
click at [226, 124] on li "GTM Buddy Content" at bounding box center [223, 122] width 54 height 10
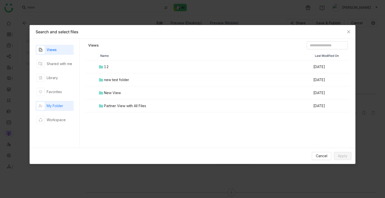
click at [58, 107] on div "My Folder" at bounding box center [55, 106] width 17 height 6
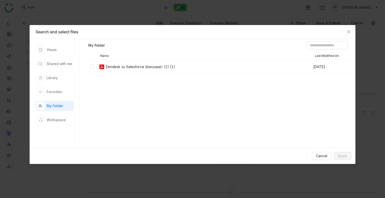
click at [57, 83] on div "Views Shared with me Library Favorites My Folder Workspace" at bounding box center [55, 93] width 38 height 97
click at [66, 78] on div "Library" at bounding box center [55, 78] width 38 height 10
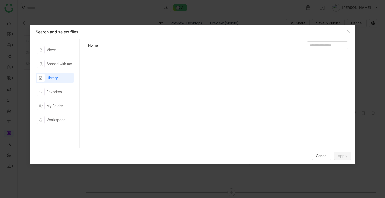
click at [66, 78] on div "Library" at bounding box center [55, 78] width 38 height 10
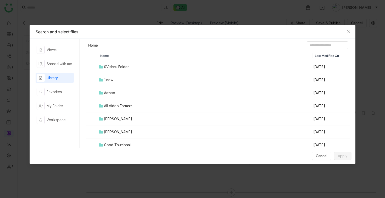
scroll to position [131, 0]
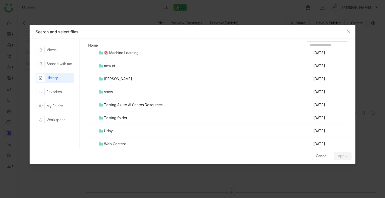
click at [131, 118] on td "Testing folder" at bounding box center [205, 117] width 214 height 13
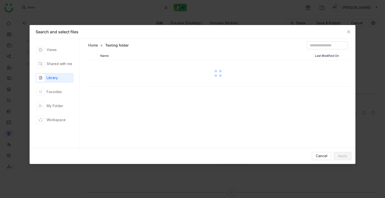
scroll to position [0, 0]
click at [131, 118] on div "Name Last Modified On" at bounding box center [218, 100] width 265 height 99
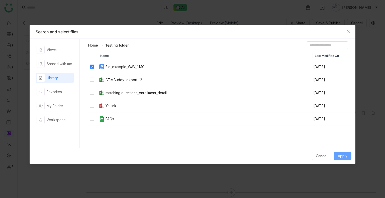
click at [351, 153] on button "Apply" at bounding box center [343, 156] width 18 height 8
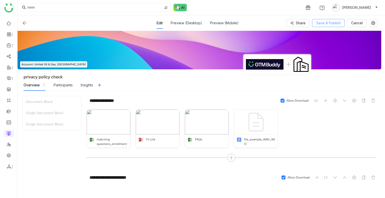
click at [327, 26] on span "Save & Publish" at bounding box center [328, 23] width 25 height 6
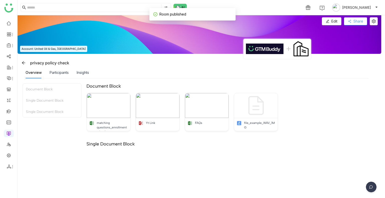
click at [363, 20] on button "Share" at bounding box center [355, 21] width 23 height 8
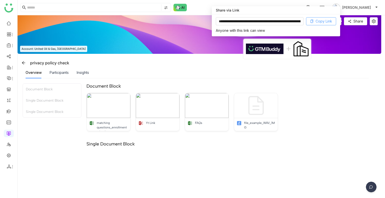
click at [321, 23] on span "Copy Link" at bounding box center [323, 22] width 17 height 6
click at [339, 35] on div "**********" at bounding box center [276, 25] width 128 height 22
click at [330, 44] on img at bounding box center [199, 34] width 363 height 39
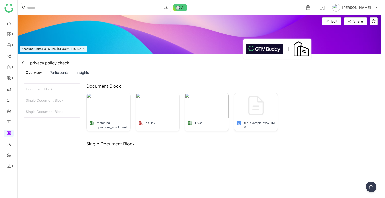
click at [330, 44] on img at bounding box center [199, 34] width 363 height 39
click at [329, 24] on button "Edit" at bounding box center [332, 21] width 20 height 8
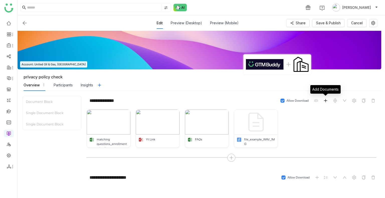
click at [324, 101] on icon at bounding box center [325, 101] width 4 height 4
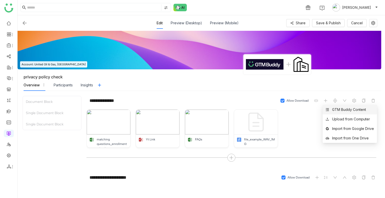
click at [338, 109] on div "GTM Buddy Content" at bounding box center [349, 110] width 34 height 6
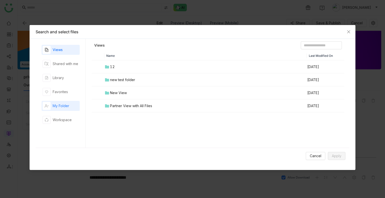
click at [61, 102] on div "My Folder" at bounding box center [56, 106] width 27 height 8
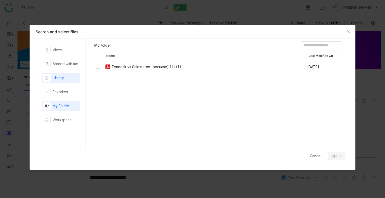
click at [63, 77] on div "Library" at bounding box center [58, 78] width 11 height 6
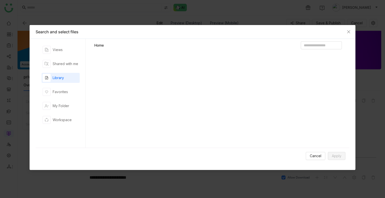
click at [63, 77] on div "Library" at bounding box center [58, 78] width 11 height 6
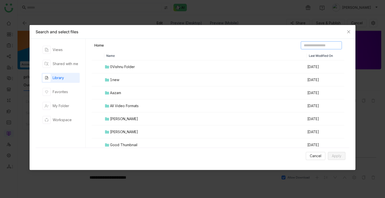
click at [301, 49] on input at bounding box center [321, 45] width 41 height 8
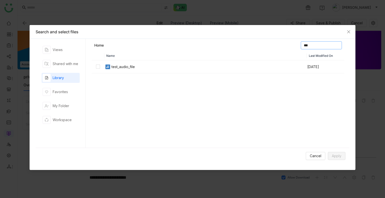
type input "***"
click at [336, 155] on span "Apply" at bounding box center [337, 156] width 10 height 6
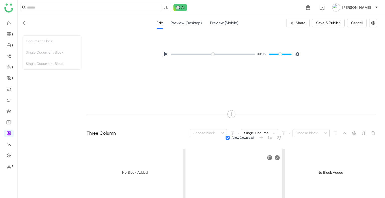
scroll to position [257, 0]
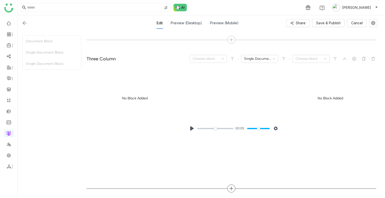
click at [230, 187] on icon at bounding box center [231, 188] width 5 height 5
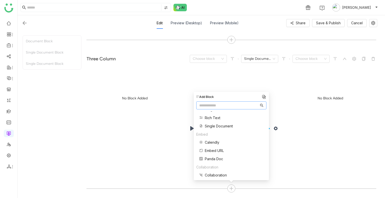
scroll to position [50, 0]
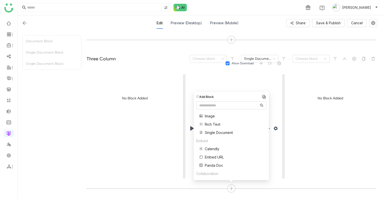
click at [336, 95] on div "No Block Added" at bounding box center [330, 99] width 91 height 50
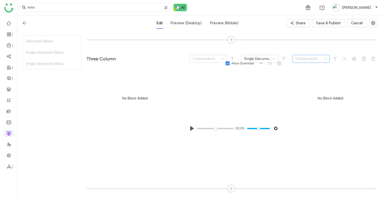
click at [309, 58] on input at bounding box center [309, 59] width 28 height 8
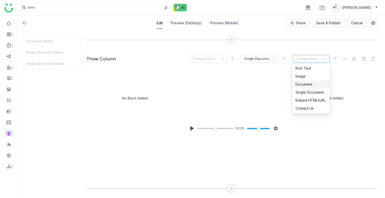
click at [307, 84] on div "Document" at bounding box center [310, 85] width 31 height 6
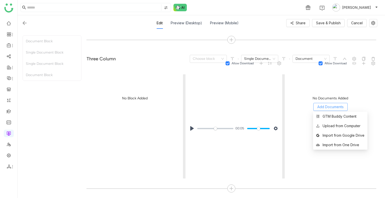
click at [328, 107] on span "Add Documents" at bounding box center [330, 107] width 26 height 6
click at [332, 115] on div "GTM Buddy Content" at bounding box center [339, 117] width 34 height 6
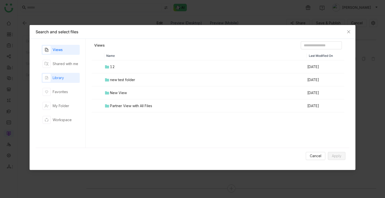
click at [56, 73] on div "Library" at bounding box center [61, 78] width 38 height 10
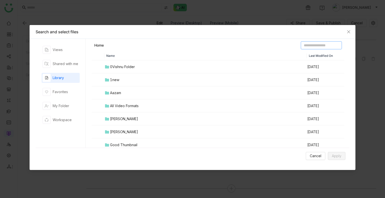
click at [303, 43] on input at bounding box center [321, 45] width 41 height 8
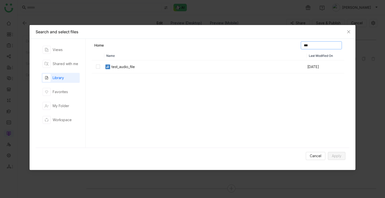
type input "***"
click at [116, 67] on div "test_audio_file" at bounding box center [122, 67] width 23 height 6
drag, startPoint x: 328, startPoint y: 151, endPoint x: 332, endPoint y: 153, distance: 4.8
click at [332, 153] on div "Cancel Apply" at bounding box center [193, 156] width 314 height 16
click at [332, 153] on button "Apply" at bounding box center [337, 156] width 18 height 8
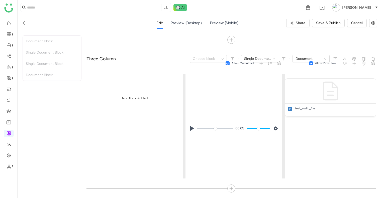
click at [120, 104] on div "No Block Added" at bounding box center [134, 99] width 96 height 50
click at [202, 59] on input at bounding box center [207, 59] width 28 height 8
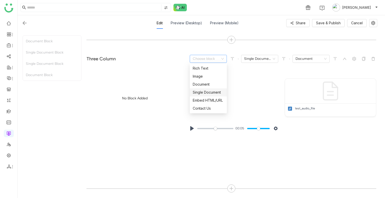
click at [201, 94] on div "Single Document" at bounding box center [208, 93] width 31 height 6
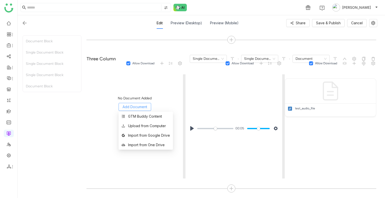
click at [137, 105] on span "Add Document" at bounding box center [134, 107] width 25 height 6
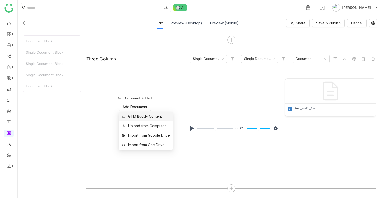
click at [141, 116] on div "GTM Buddy Content" at bounding box center [145, 117] width 34 height 6
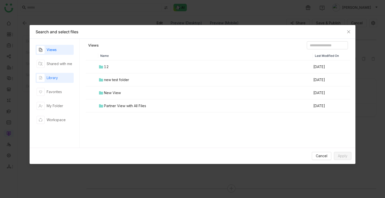
click at [46, 81] on div "Library" at bounding box center [47, 78] width 21 height 8
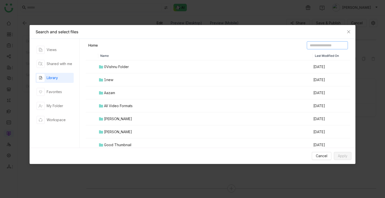
click at [307, 49] on input at bounding box center [327, 45] width 41 height 8
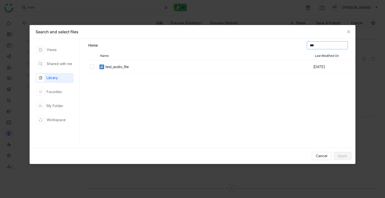
type input "***"
click at [120, 67] on div "test_audio_file" at bounding box center [116, 67] width 23 height 6
click at [348, 156] on button "Apply" at bounding box center [343, 156] width 18 height 8
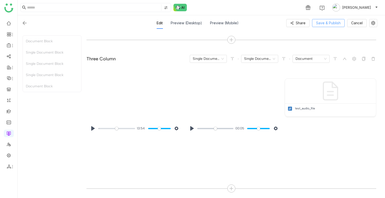
click at [322, 20] on span "Save & Publish" at bounding box center [328, 23] width 25 height 6
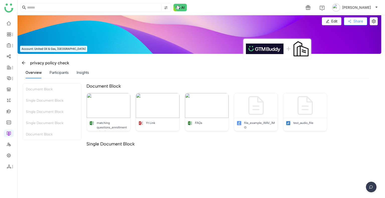
click at [358, 22] on span "Share" at bounding box center [358, 22] width 10 height 6
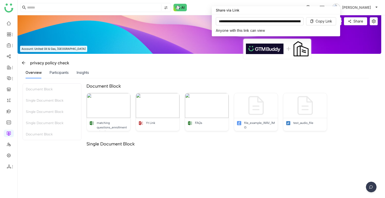
click at [313, 16] on div "**********" at bounding box center [276, 25] width 128 height 22
click at [314, 18] on button "Copy Link" at bounding box center [321, 21] width 30 height 8
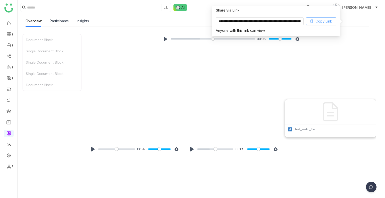
scroll to position [168, 0]
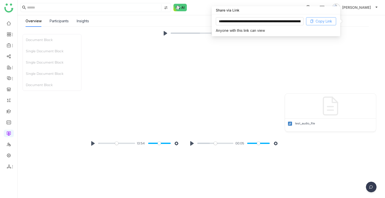
click at [325, 23] on span "Copy Link" at bounding box center [323, 22] width 17 height 6
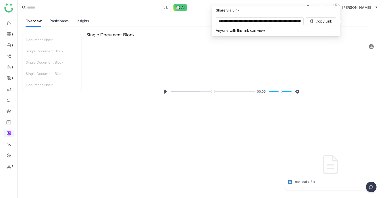
click at [330, 74] on div "Pause Play % buffered 00:00 00:05 Settings Captions Disabled Quality undefined …" at bounding box center [231, 92] width 290 height 100
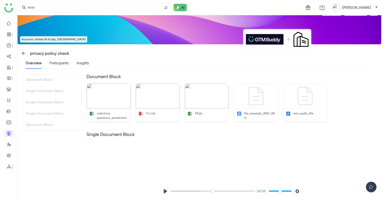
scroll to position [0, 0]
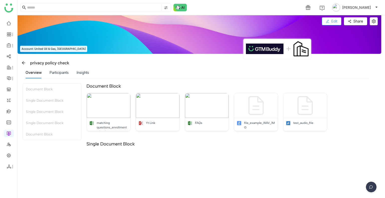
click at [334, 24] on span "Edit" at bounding box center [334, 22] width 6 height 6
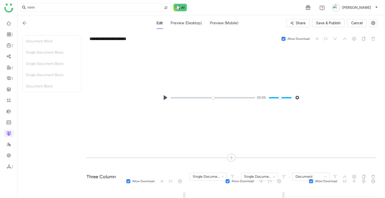
scroll to position [257, 0]
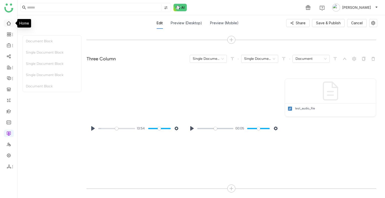
click at [11, 21] on link at bounding box center [9, 23] width 5 height 4
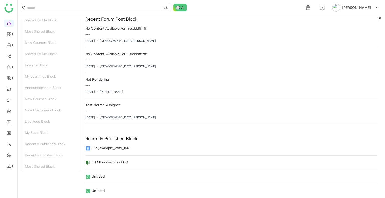
scroll to position [1048, 0]
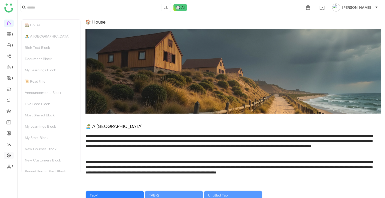
click at [8, 153] on link at bounding box center [9, 155] width 5 height 4
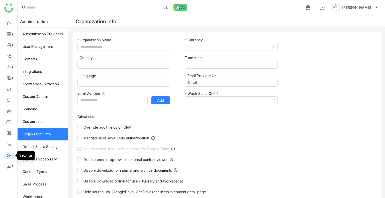
type input "*******"
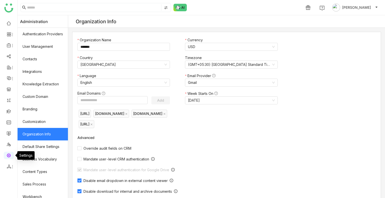
click at [8, 153] on link at bounding box center [9, 155] width 5 height 4
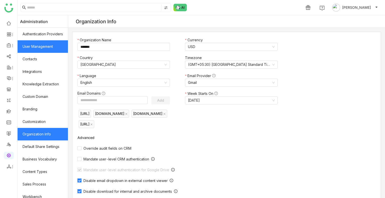
click at [41, 48] on link "User Management" at bounding box center [43, 46] width 50 height 13
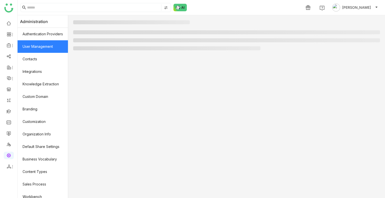
click at [41, 48] on link "User Management" at bounding box center [43, 46] width 50 height 13
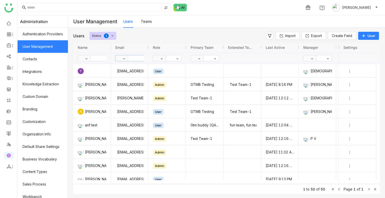
click at [140, 60] on input "text" at bounding box center [146, 58] width 36 height 6
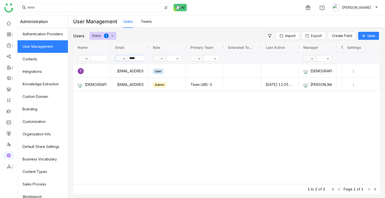
click at [141, 56] on input "****" at bounding box center [146, 58] width 36 height 6
type input "*"
type input "****"
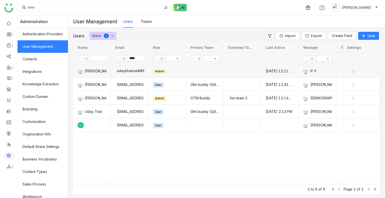
click at [140, 71] on div "udaybhanue&#64;gtmbuddy.ai" at bounding box center [129, 70] width 29 height 13
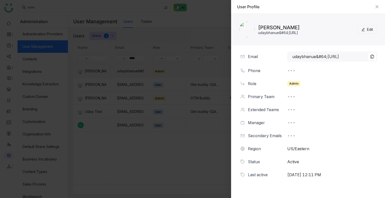
click at [368, 32] on span "Edit" at bounding box center [370, 30] width 6 height 6
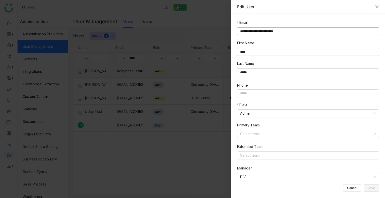
drag, startPoint x: 260, startPoint y: 31, endPoint x: 271, endPoint y: 32, distance: 10.8
click at [271, 32] on input "**********" at bounding box center [308, 31] width 142 height 8
click at [285, 31] on input "**********" at bounding box center [308, 31] width 142 height 8
type input "**********"
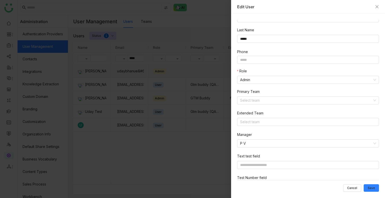
scroll to position [62, 0]
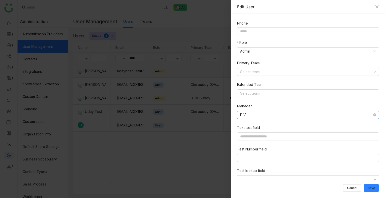
click at [251, 113] on nz-select-item "P V" at bounding box center [308, 115] width 136 height 8
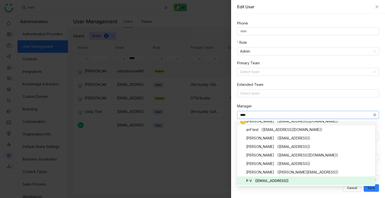
scroll to position [0, 0]
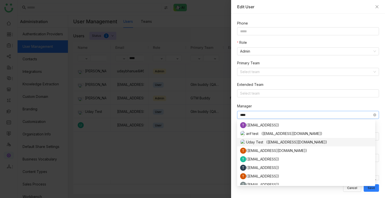
type input "****"
click at [263, 141] on div "Uday Test (udaybhanu.gtm@gmail.com)" at bounding box center [306, 142] width 132 height 6
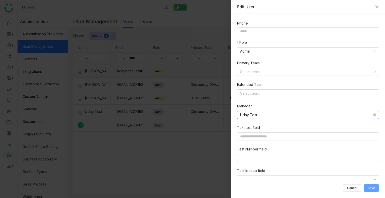
click at [366, 188] on button "Save" at bounding box center [370, 188] width 15 height 8
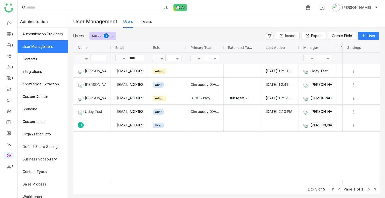
click at [118, 146] on div "udaybhanue@gtmbuddy.ai Admin Aug 12, 2025, 12:11 PM Uday Test udaykiranpulasett…" at bounding box center [226, 122] width 231 height 116
click at [139, 59] on input "****" at bounding box center [146, 58] width 36 height 6
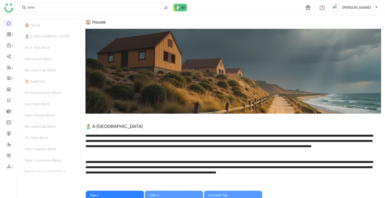
drag, startPoint x: 11, startPoint y: 107, endPoint x: 10, endPoint y: 110, distance: 3.3
click at [10, 110] on ul at bounding box center [8, 95] width 17 height 158
click at [10, 110] on link at bounding box center [9, 111] width 5 height 4
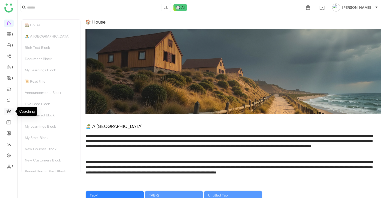
click at [10, 110] on link at bounding box center [9, 111] width 5 height 4
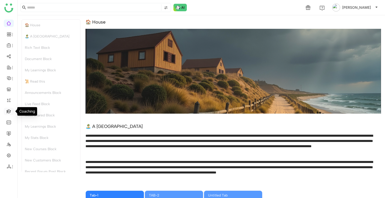
click at [10, 110] on link at bounding box center [9, 111] width 5 height 4
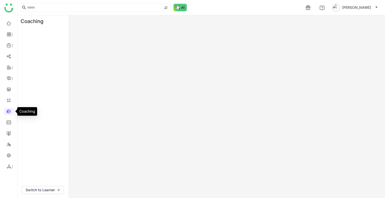
click at [10, 110] on link at bounding box center [9, 111] width 5 height 4
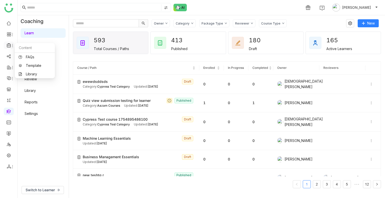
click at [10, 44] on icon at bounding box center [9, 45] width 5 height 5
click at [29, 72] on link "Library" at bounding box center [35, 74] width 33 height 4
click at [29, 72] on body "1 [PERSON_NAME] Coaching Learn Events Practice AI Role Play Review Library Repo…" at bounding box center [192, 99] width 385 height 198
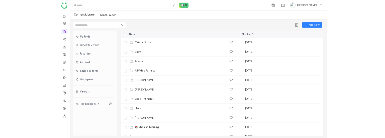
scroll to position [144, 0]
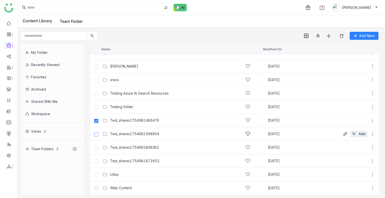
click at [96, 132] on label at bounding box center [96, 134] width 10 height 12
click at [98, 167] on div "Test_shares1754981872652 [DATE] Add" at bounding box center [233, 161] width 286 height 14
click at [116, 163] on div "Test_shares1754981872652" at bounding box center [135, 161] width 50 height 4
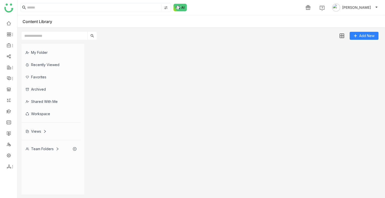
click at [116, 163] on gtmb-list-view at bounding box center [234, 119] width 289 height 151
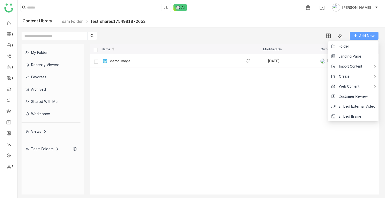
click at [357, 39] on button "Add New" at bounding box center [363, 36] width 29 height 8
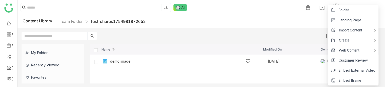
click at [362, 37] on body "1 [PERSON_NAME] Content Library Team Folder Test_shares1754981872652 Add New My…" at bounding box center [192, 43] width 385 height 87
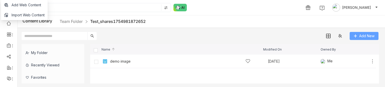
click at [359, 37] on span "Add New" at bounding box center [366, 36] width 15 height 6
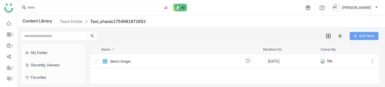
click at [356, 36] on body "1 [PERSON_NAME] Content Library Team Folder Test_shares1754981872652 Add New My…" at bounding box center [192, 43] width 385 height 87
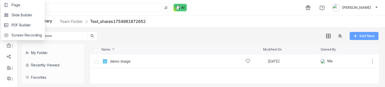
click at [357, 36] on button "Add New" at bounding box center [363, 36] width 29 height 8
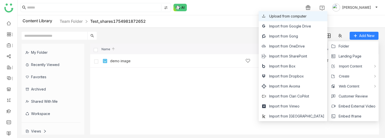
click at [290, 18] on span "Upload from computer" at bounding box center [287, 17] width 37 height 6
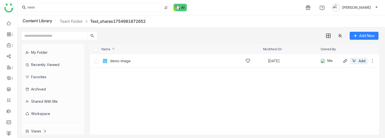
click at [372, 62] on icon at bounding box center [372, 61] width 1 height 4
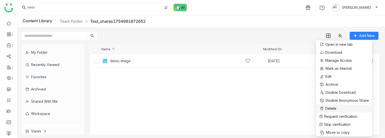
click at [339, 109] on li "Delete" at bounding box center [344, 109] width 56 height 8
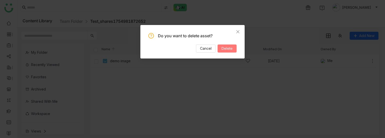
click at [230, 51] on span "Delete" at bounding box center [226, 49] width 11 height 6
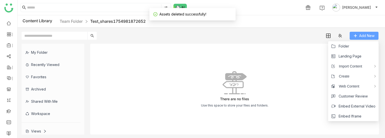
click at [358, 33] on button "Add New" at bounding box center [363, 36] width 29 height 8
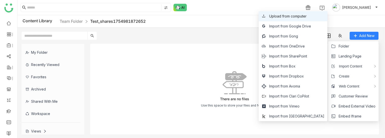
click at [299, 19] on li "Upload from computer" at bounding box center [293, 16] width 69 height 10
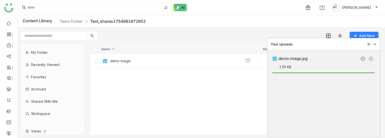
click at [370, 45] on icon at bounding box center [369, 45] width 4 height 4
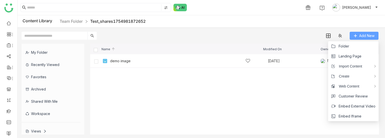
click at [367, 36] on span "Add New" at bounding box center [366, 36] width 15 height 6
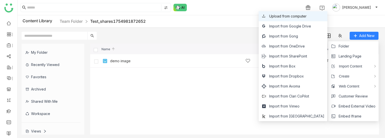
click at [306, 18] on span "Upload from computer" at bounding box center [287, 17] width 37 height 6
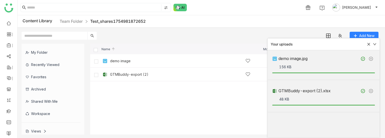
click at [369, 48] on div "Your uploads" at bounding box center [324, 45] width 112 height 12
click at [369, 45] on icon at bounding box center [369, 45] width 4 height 4
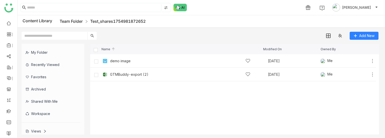
click at [78, 20] on link "Team Folder" at bounding box center [71, 21] width 23 height 5
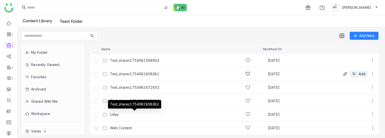
scroll to position [176, 0]
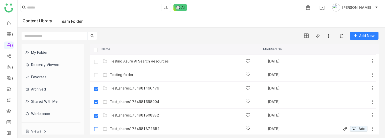
click at [96, 127] on label at bounding box center [96, 129] width 10 height 12
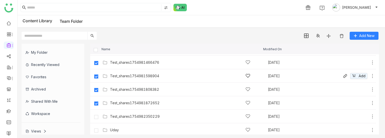
scroll to position [209, 0]
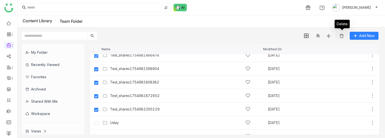
click at [340, 37] on img at bounding box center [341, 36] width 5 height 5
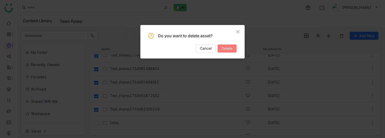
click at [229, 50] on span "Delete" at bounding box center [226, 49] width 11 height 6
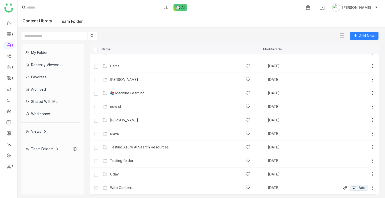
scroll to position [89, 0]
